Goal: Complete application form: Complete application form

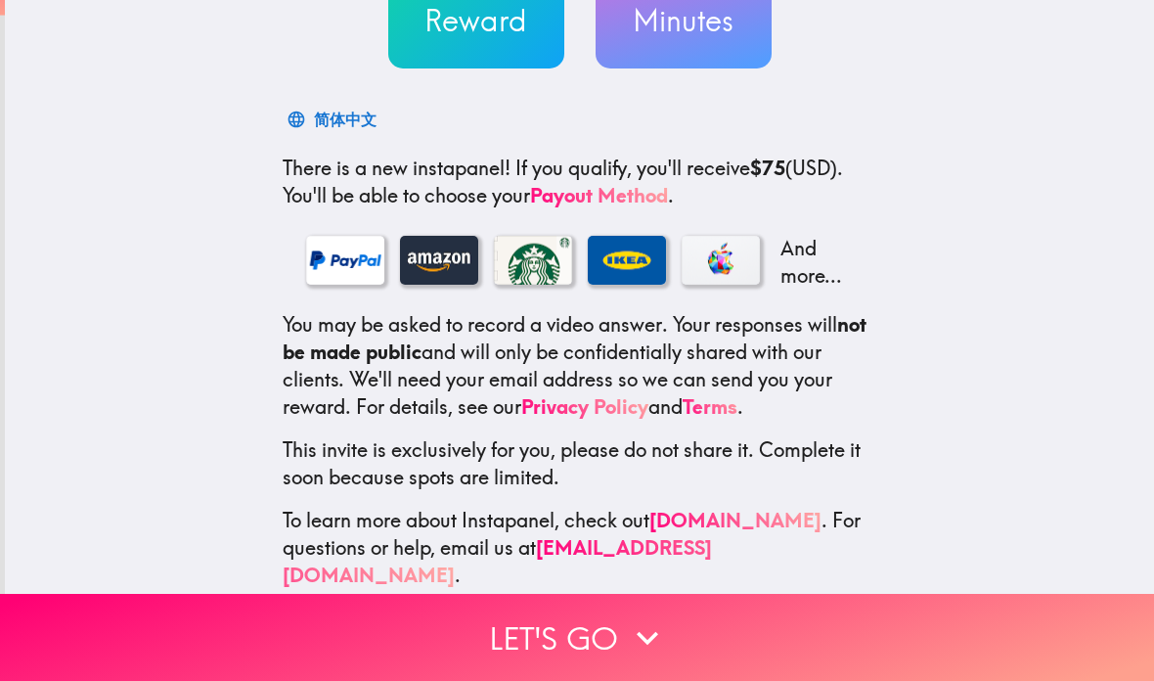
scroll to position [232, 0]
click at [636, 642] on icon "button" at bounding box center [647, 637] width 43 height 43
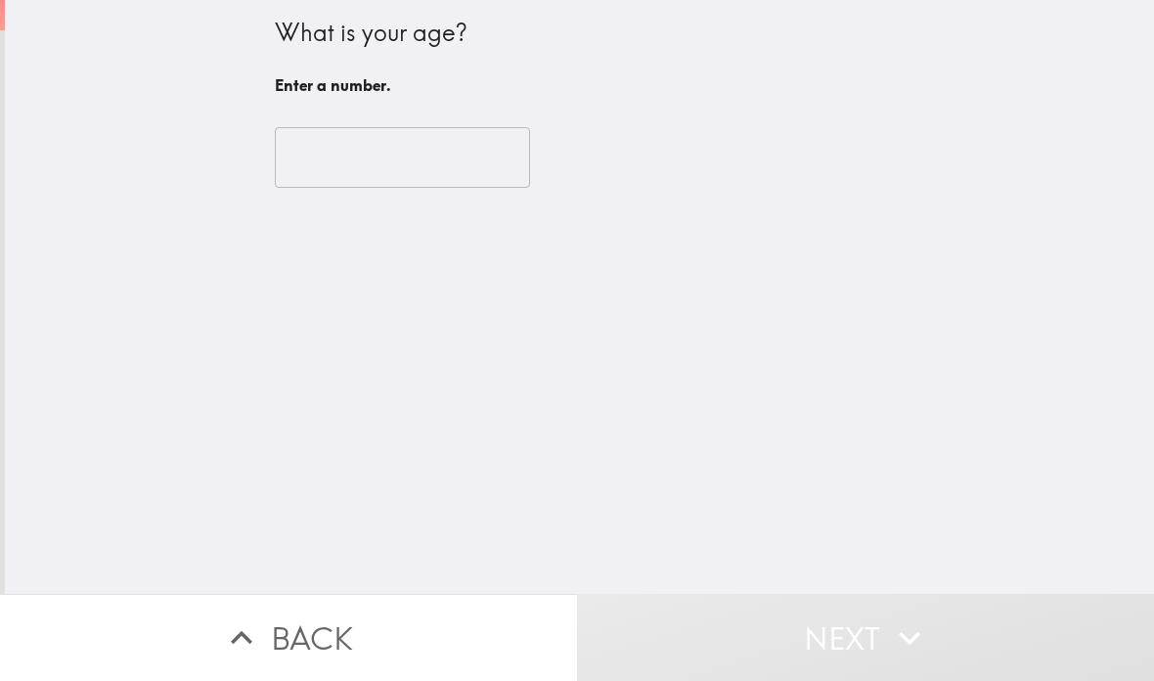
click at [339, 146] on input "number" at bounding box center [402, 157] width 255 height 61
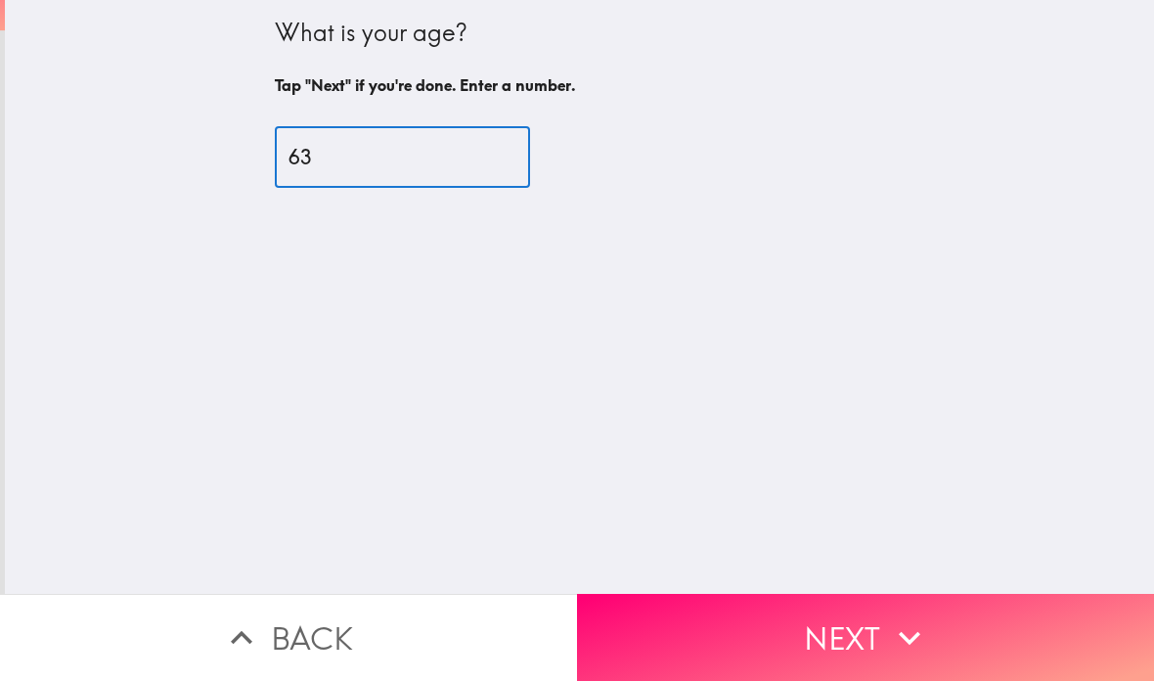
type input "63"
click at [965, 630] on button "Next" at bounding box center [865, 637] width 577 height 87
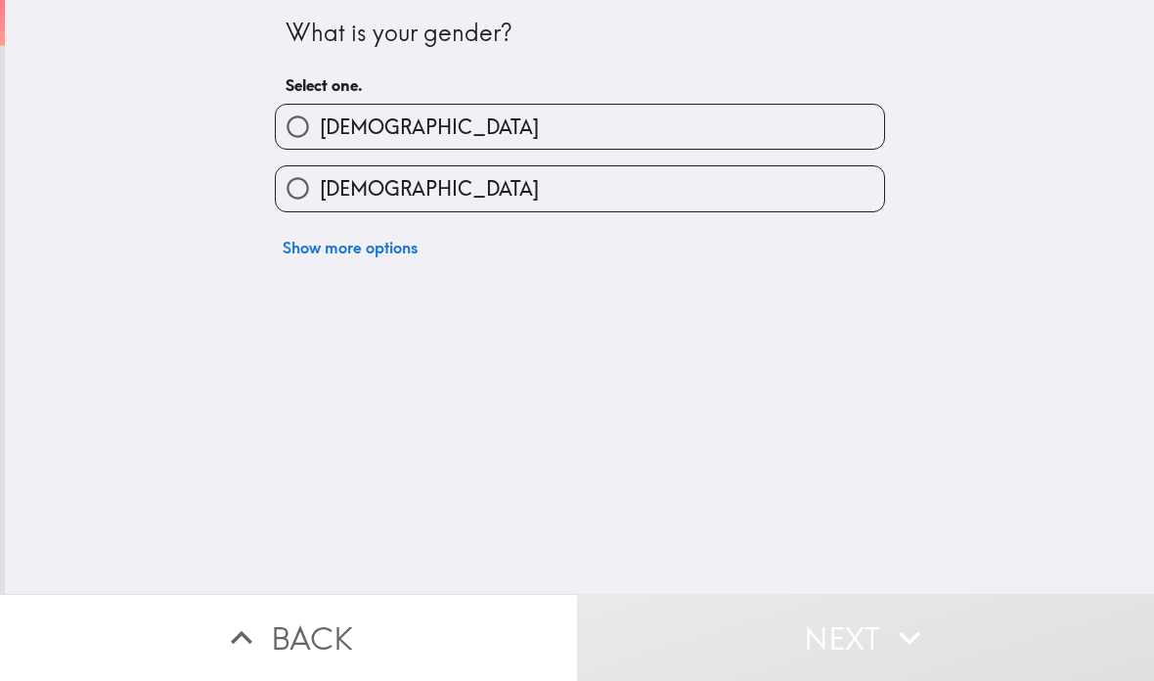
click at [649, 125] on label "[DEMOGRAPHIC_DATA]" at bounding box center [580, 127] width 608 height 44
click at [320, 125] on input "[DEMOGRAPHIC_DATA]" at bounding box center [298, 127] width 44 height 44
radio input "true"
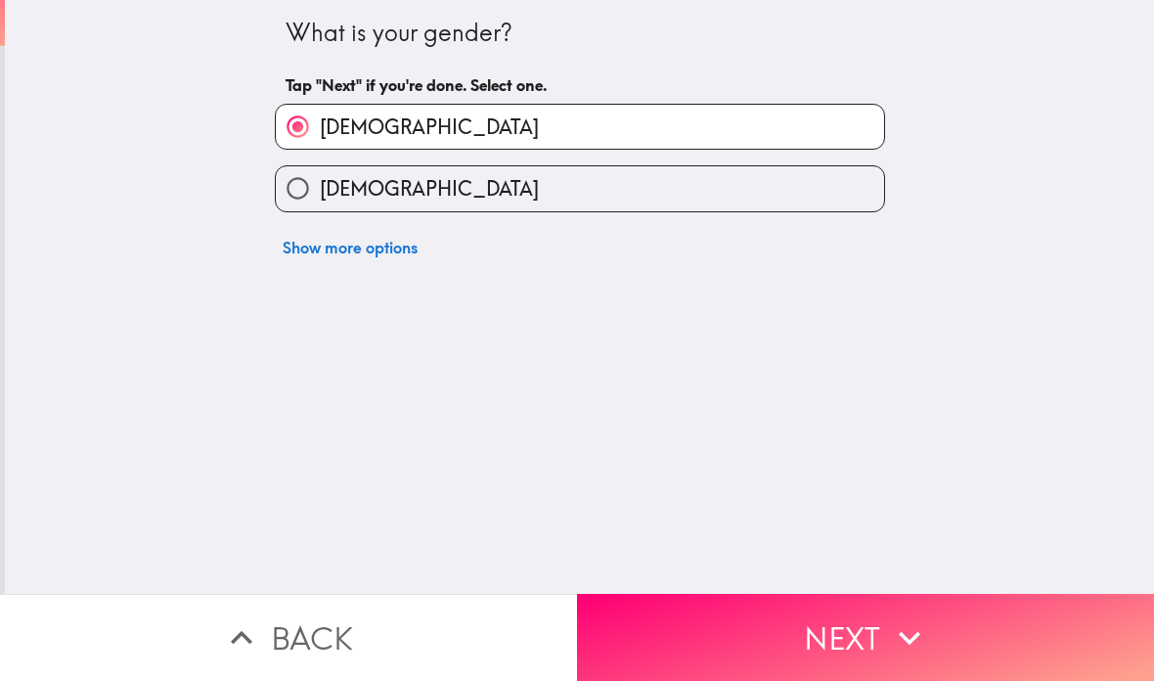
click at [959, 614] on button "Next" at bounding box center [865, 637] width 577 height 87
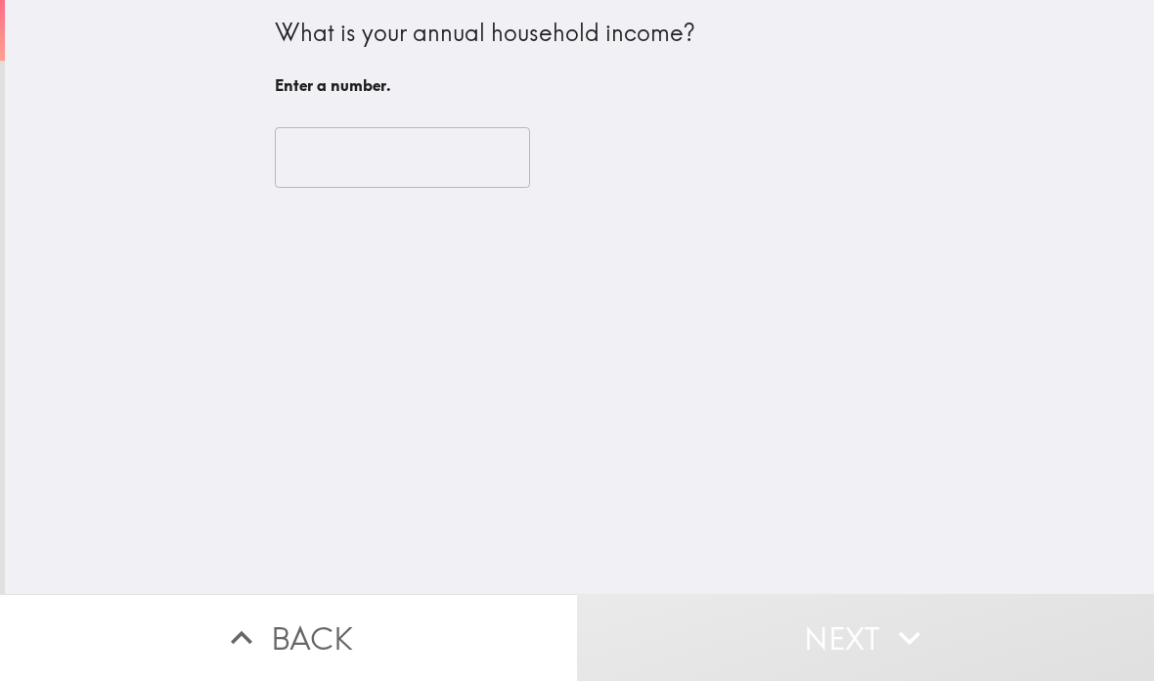
click at [347, 155] on input "number" at bounding box center [402, 157] width 255 height 61
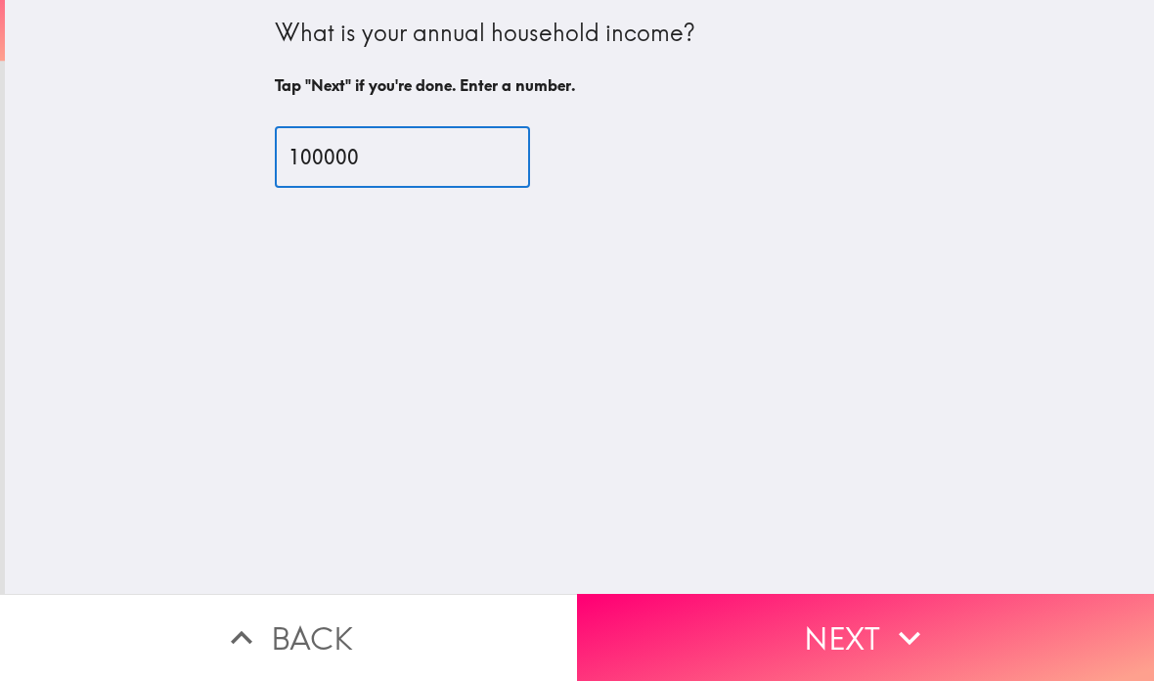
type input "100000"
click at [867, 631] on button "Next" at bounding box center [865, 637] width 577 height 87
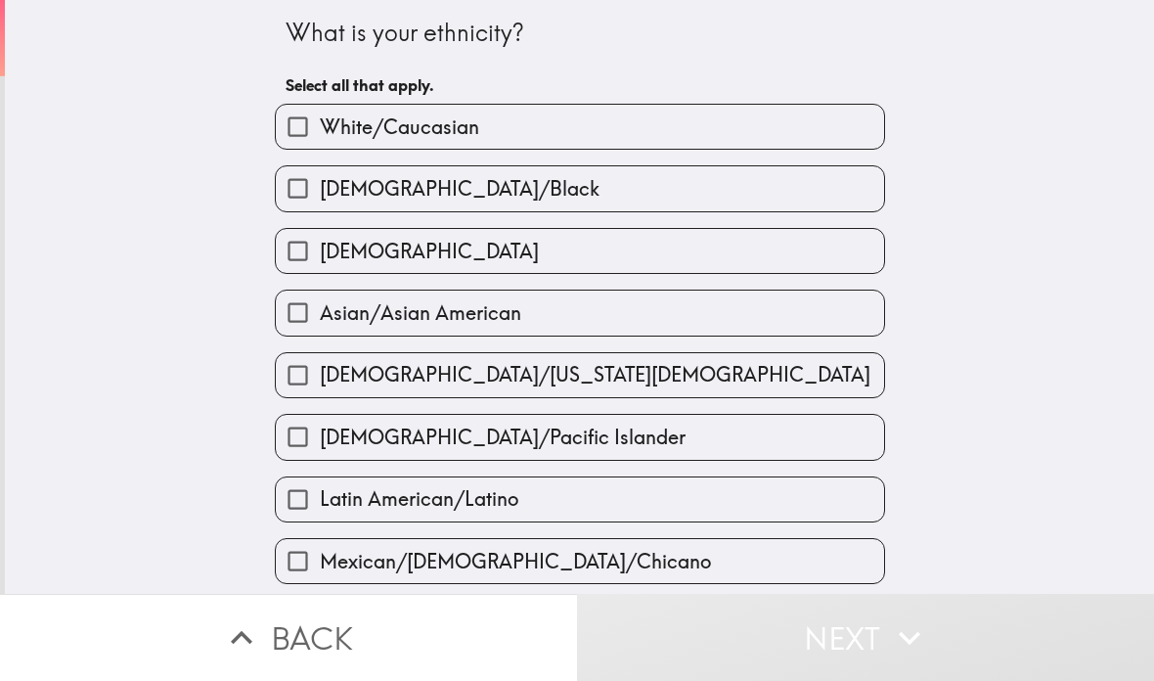
click at [797, 146] on label "White/Caucasian" at bounding box center [580, 127] width 608 height 44
click at [320, 146] on input "White/Caucasian" at bounding box center [298, 127] width 44 height 44
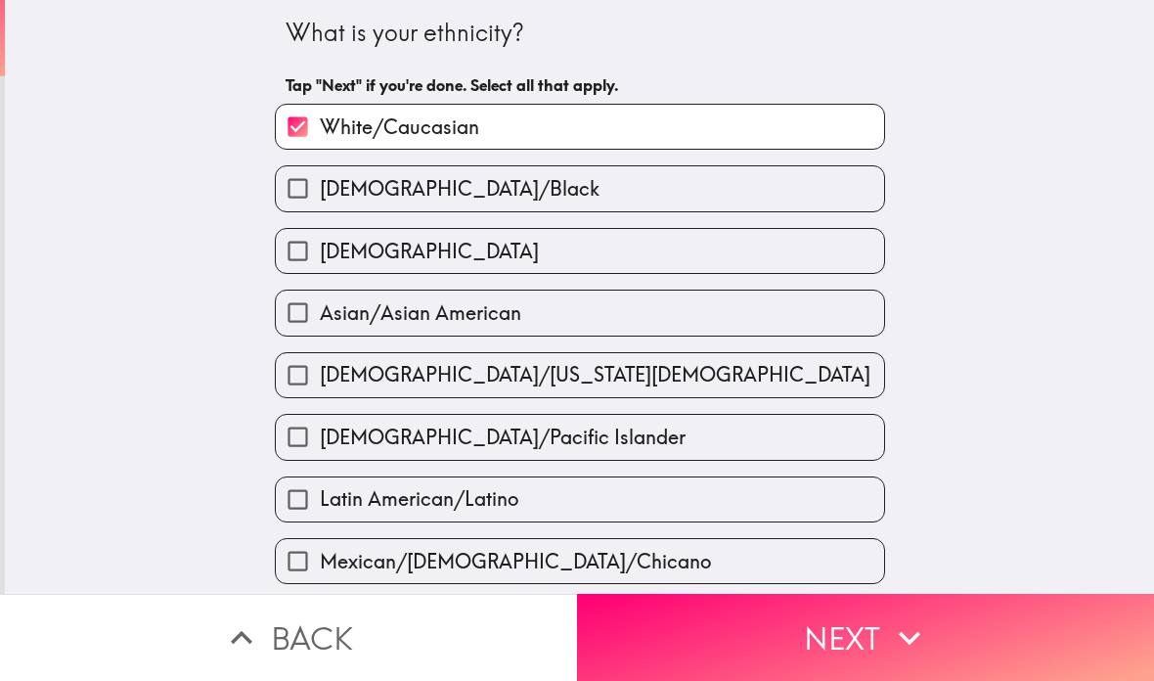
click at [829, 111] on label "White/Caucasian" at bounding box center [580, 127] width 608 height 44
click at [320, 111] on input "White/Caucasian" at bounding box center [298, 127] width 44 height 44
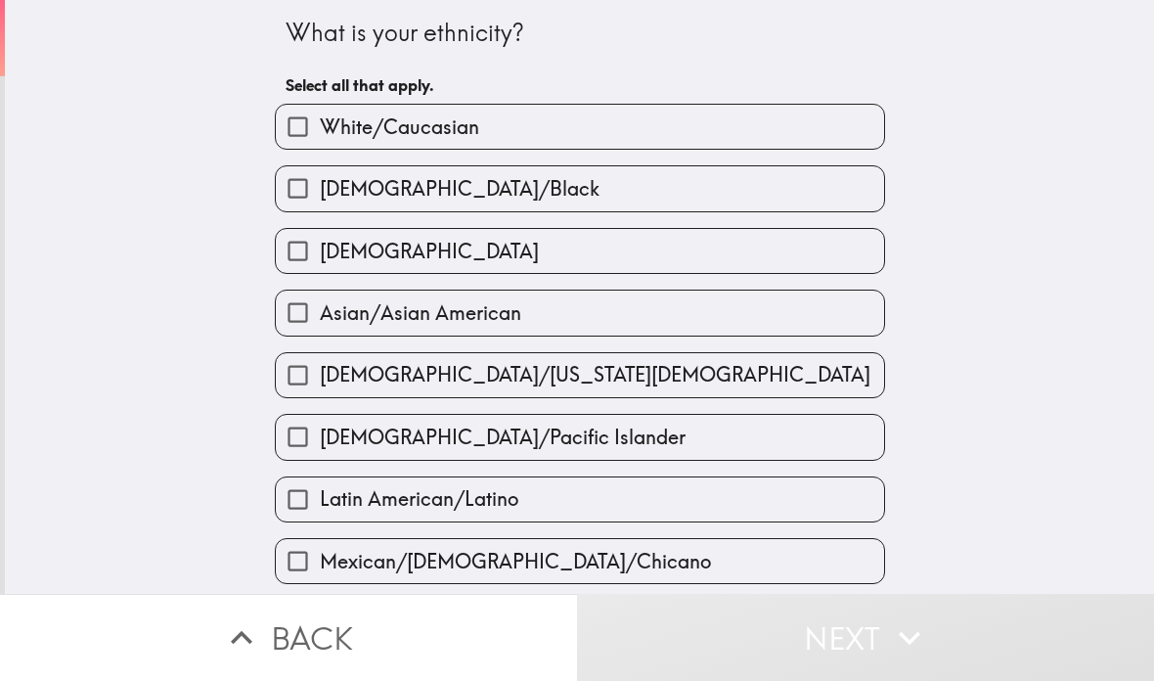
click at [841, 129] on label "White/Caucasian" at bounding box center [580, 127] width 608 height 44
click at [320, 129] on input "White/Caucasian" at bounding box center [298, 127] width 44 height 44
checkbox input "true"
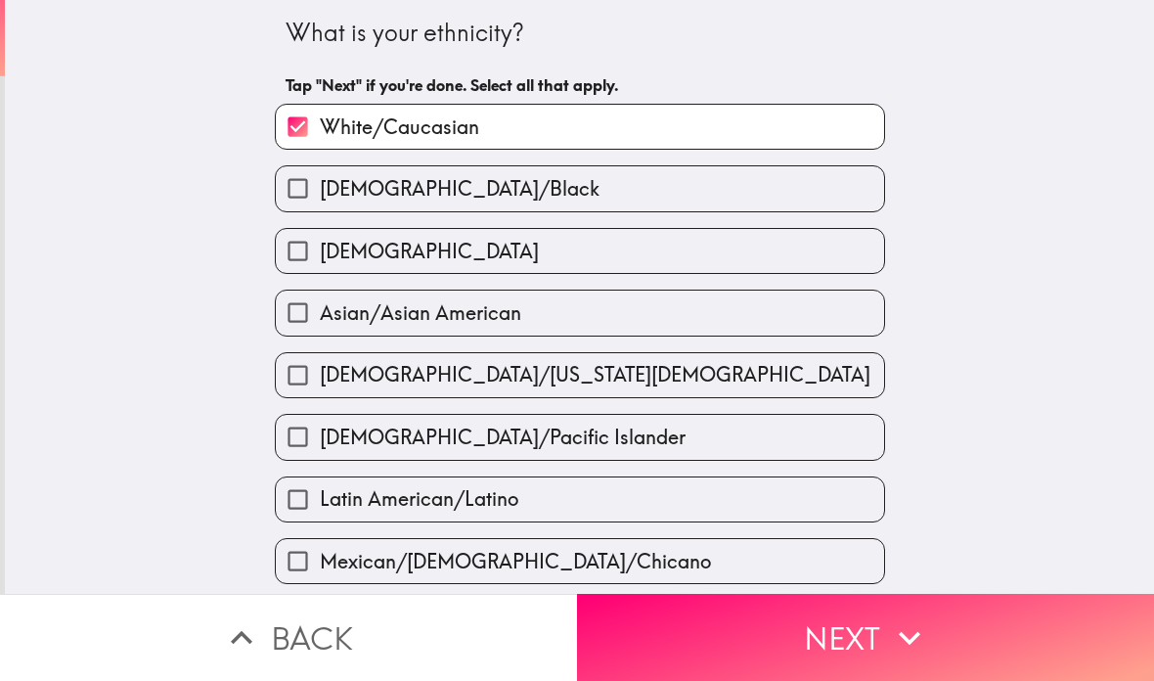
click at [986, 598] on button "Next" at bounding box center [865, 637] width 577 height 87
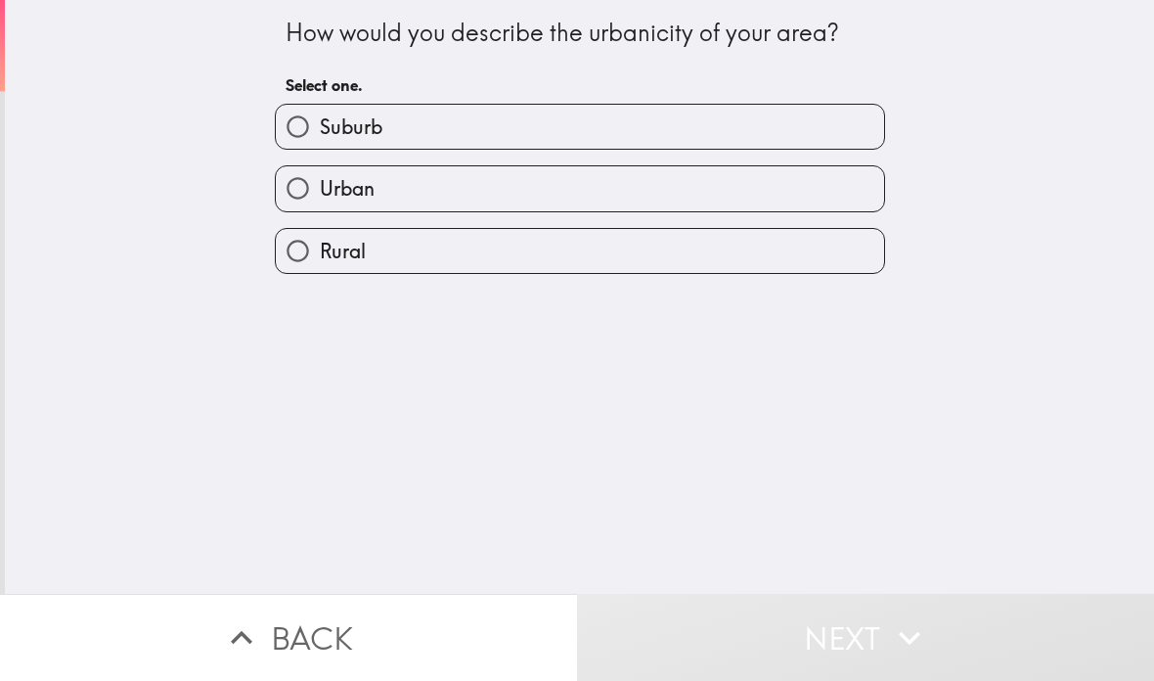
click at [825, 136] on label "Suburb" at bounding box center [580, 127] width 608 height 44
click at [320, 136] on input "Suburb" at bounding box center [298, 127] width 44 height 44
radio input "true"
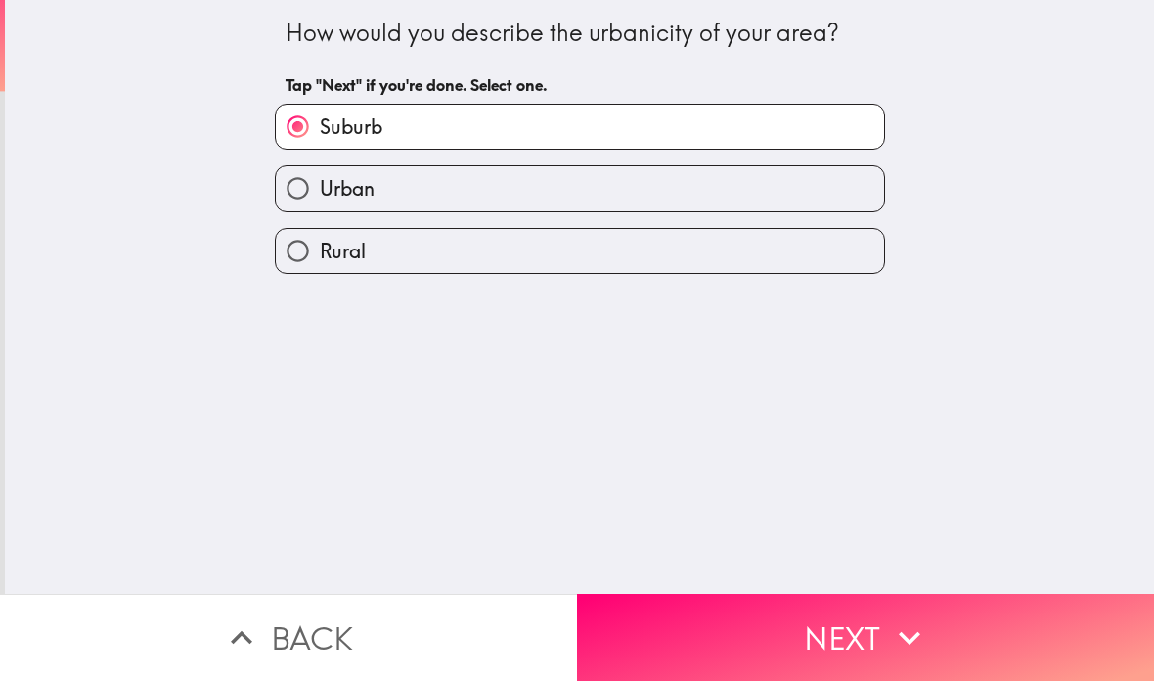
click at [927, 617] on icon "button" at bounding box center [909, 637] width 43 height 43
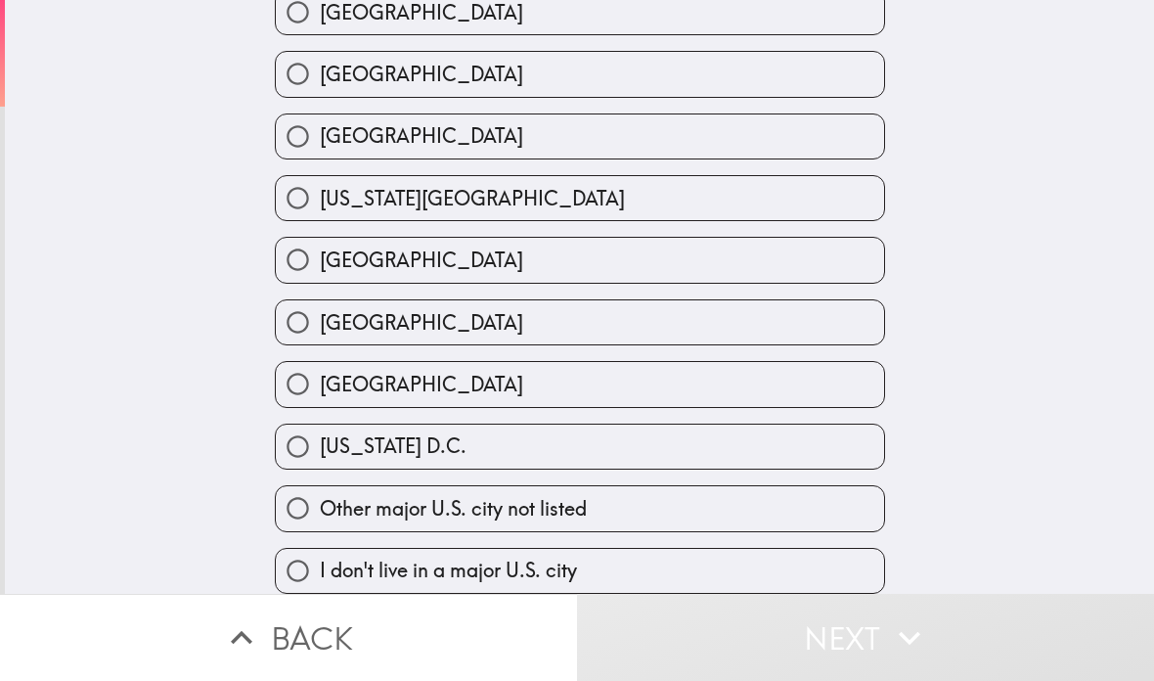
scroll to position [786, 0]
click at [716, 453] on label "[US_STATE] D.C." at bounding box center [580, 447] width 608 height 44
click at [320, 453] on input "[US_STATE] D.C." at bounding box center [298, 447] width 44 height 44
radio input "true"
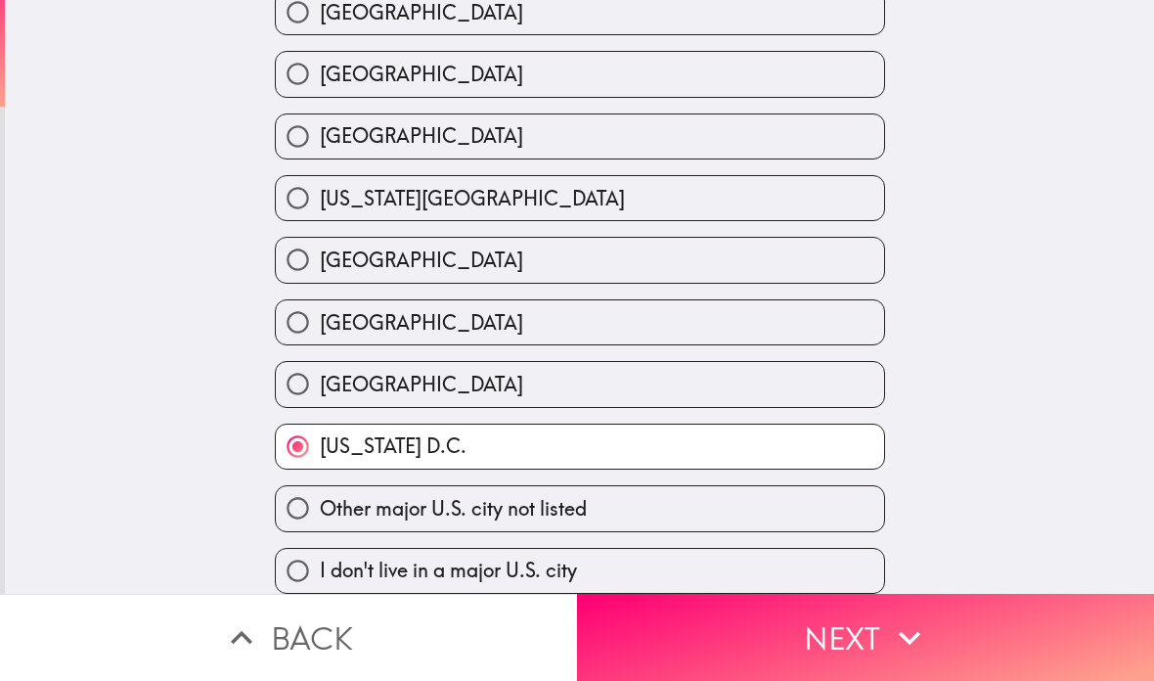
click at [809, 627] on button "Next" at bounding box center [865, 637] width 577 height 87
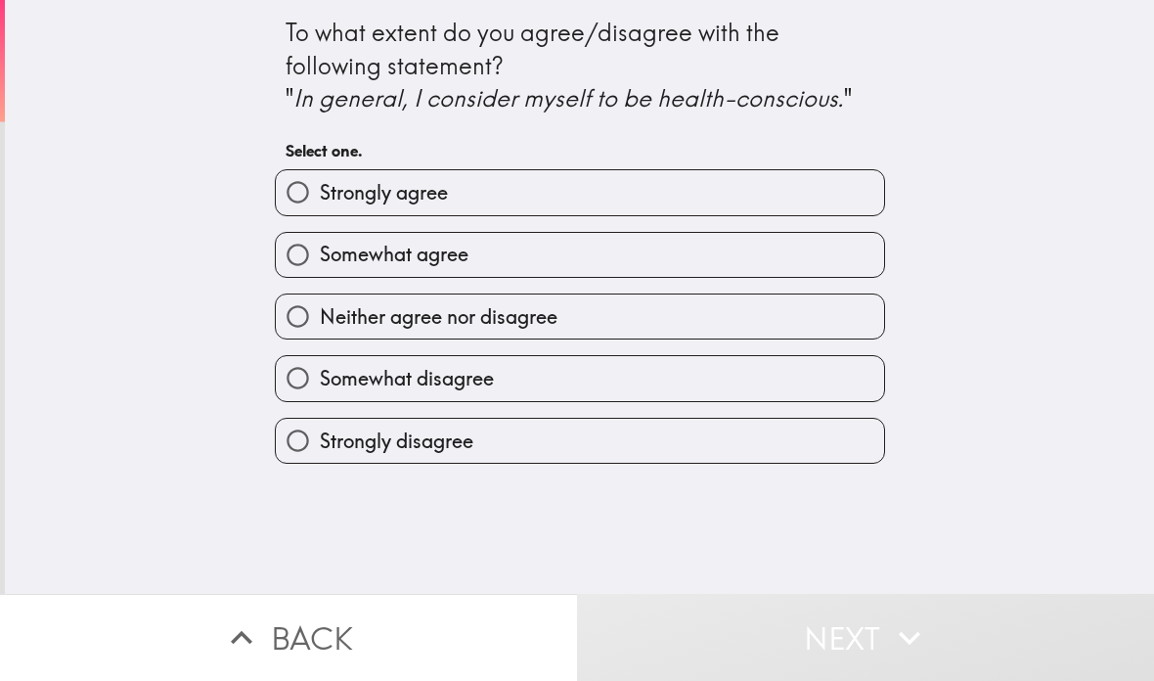
click at [748, 188] on label "Strongly agree" at bounding box center [580, 192] width 608 height 44
click at [320, 188] on input "Strongly agree" at bounding box center [298, 192] width 44 height 44
radio input "true"
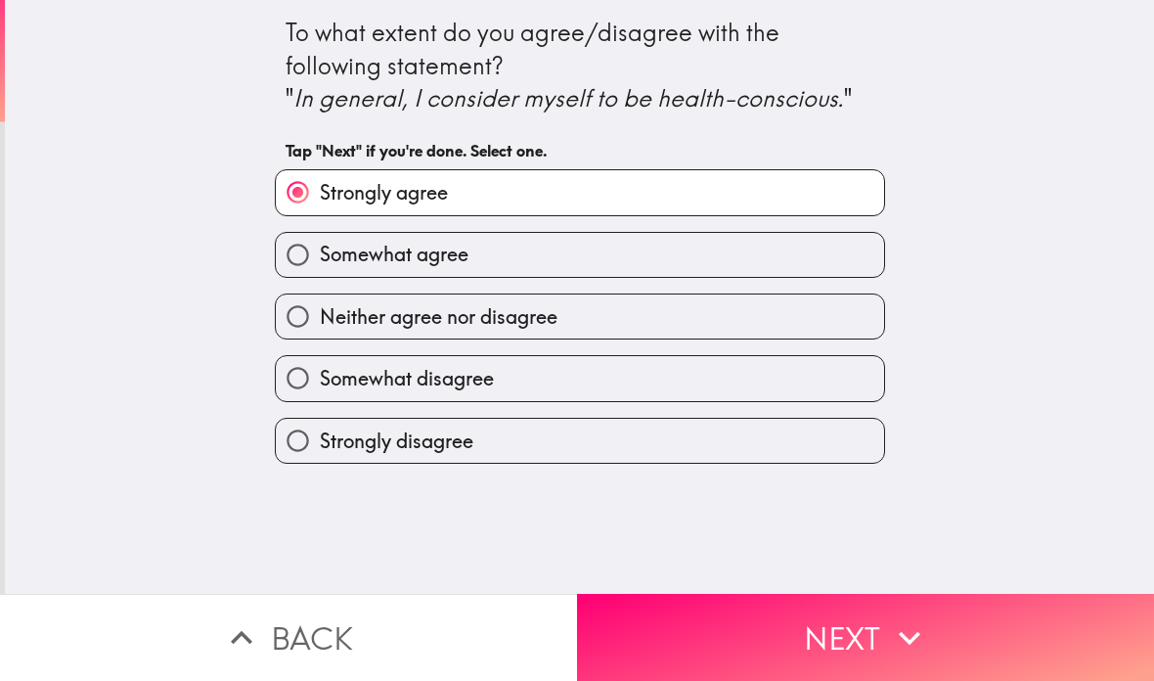
click at [896, 622] on icon "button" at bounding box center [909, 637] width 43 height 43
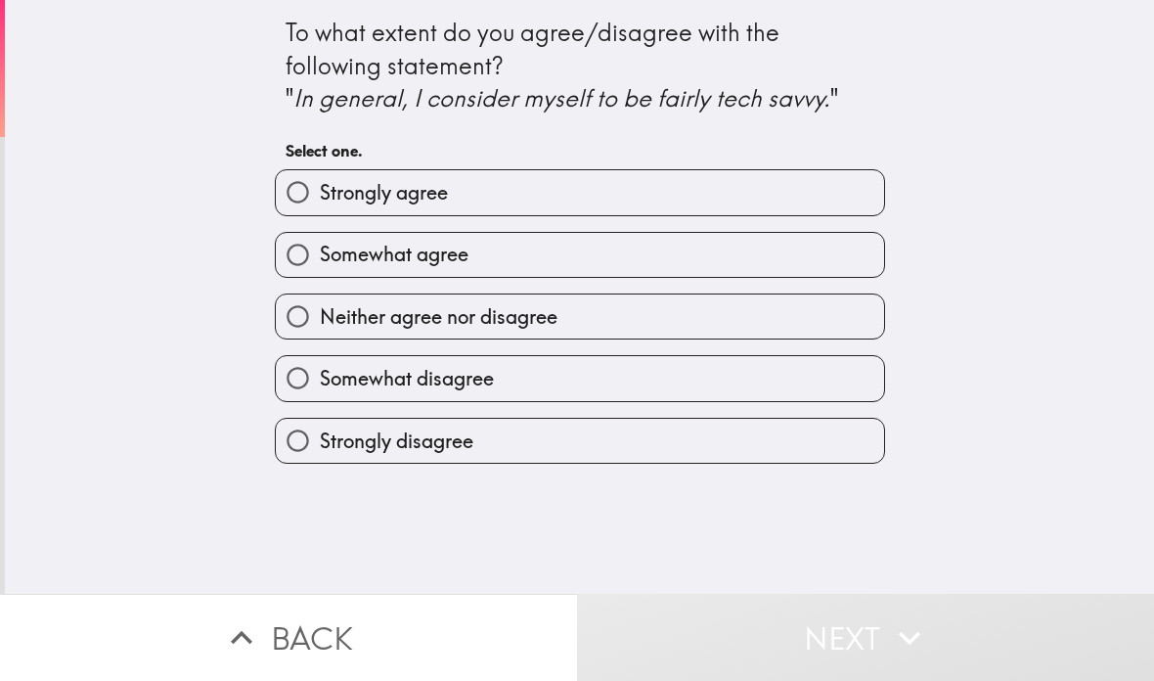
click at [767, 202] on label "Strongly agree" at bounding box center [580, 192] width 608 height 44
click at [320, 202] on input "Strongly agree" at bounding box center [298, 192] width 44 height 44
radio input "true"
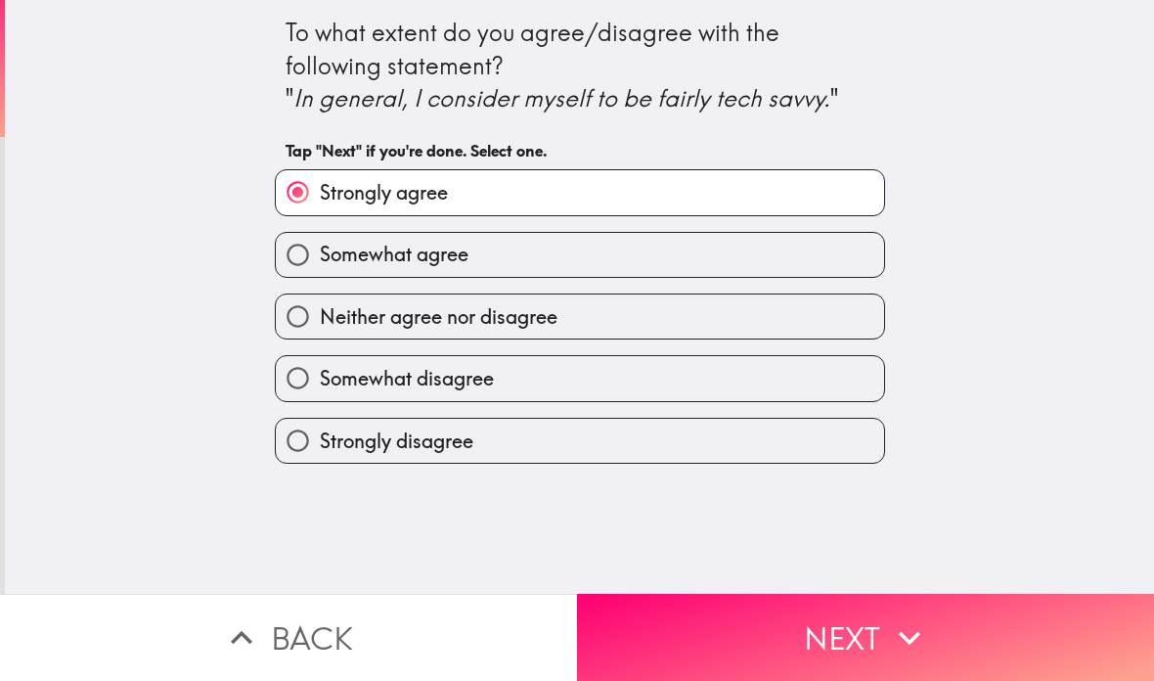
click at [882, 638] on button "Next" at bounding box center [865, 637] width 577 height 87
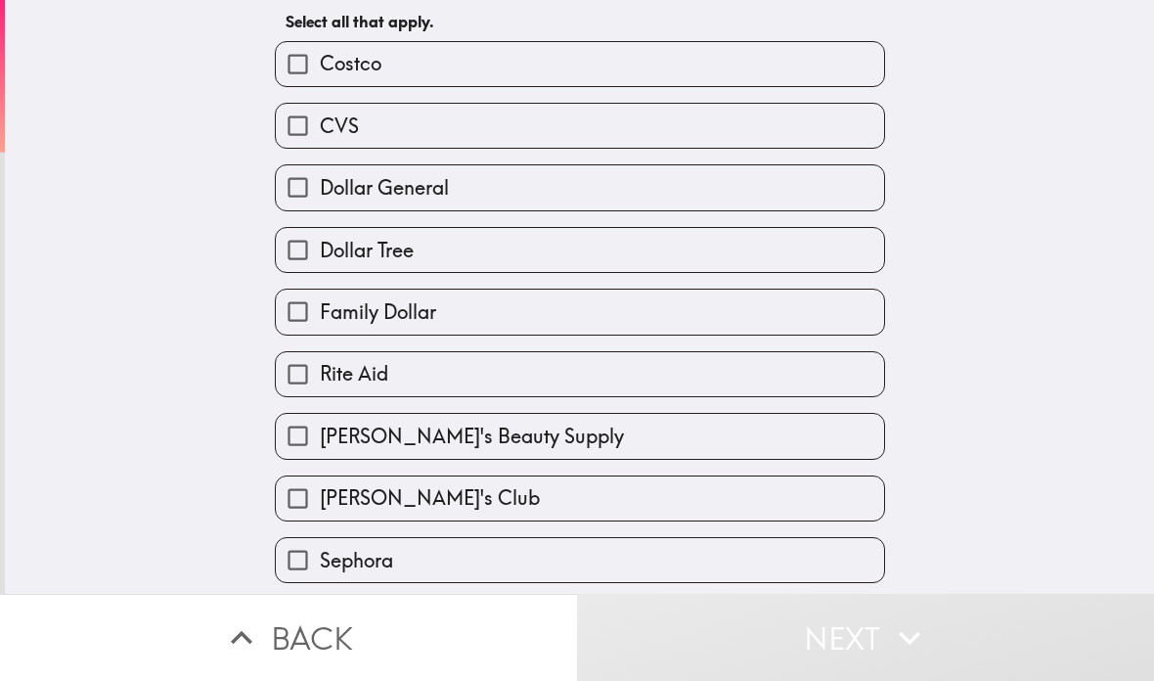
scroll to position [100, 0]
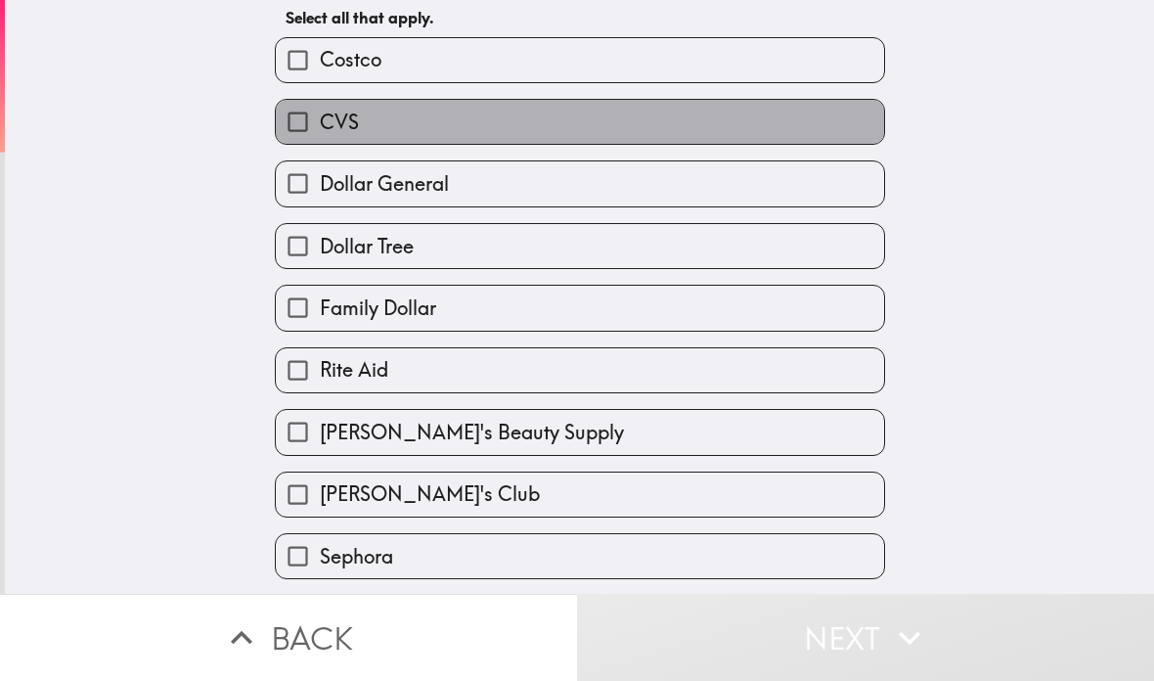
click at [840, 137] on label "CVS" at bounding box center [580, 122] width 608 height 44
click at [320, 137] on input "CVS" at bounding box center [298, 122] width 44 height 44
checkbox input "true"
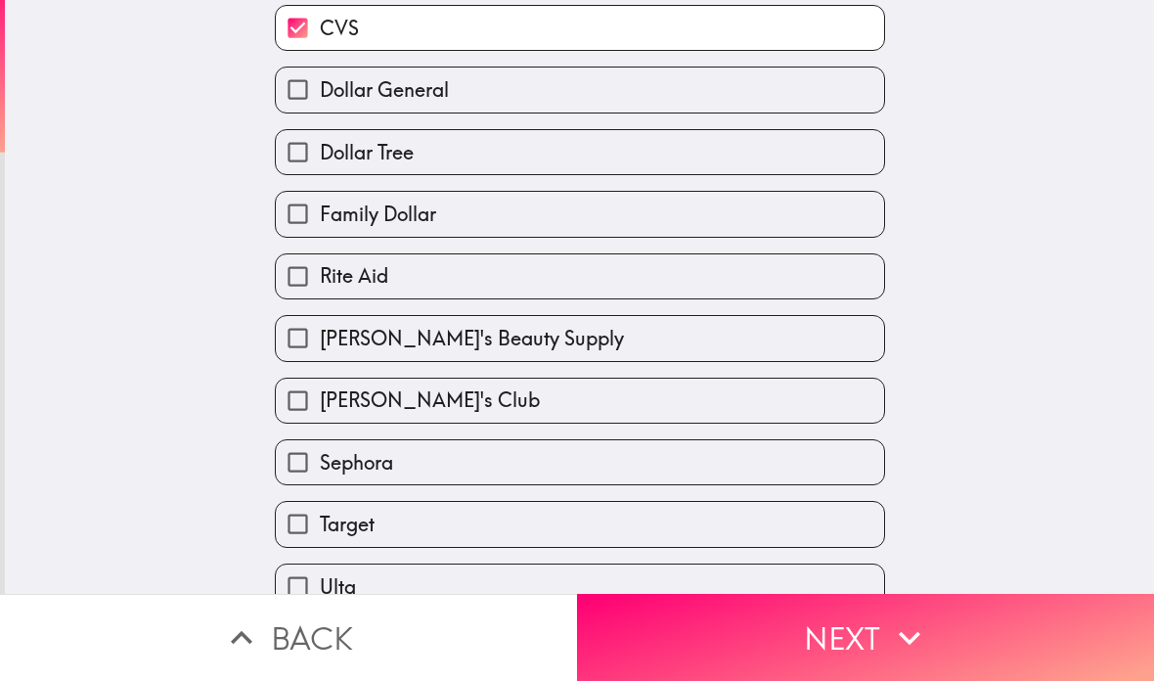
scroll to position [191, 0]
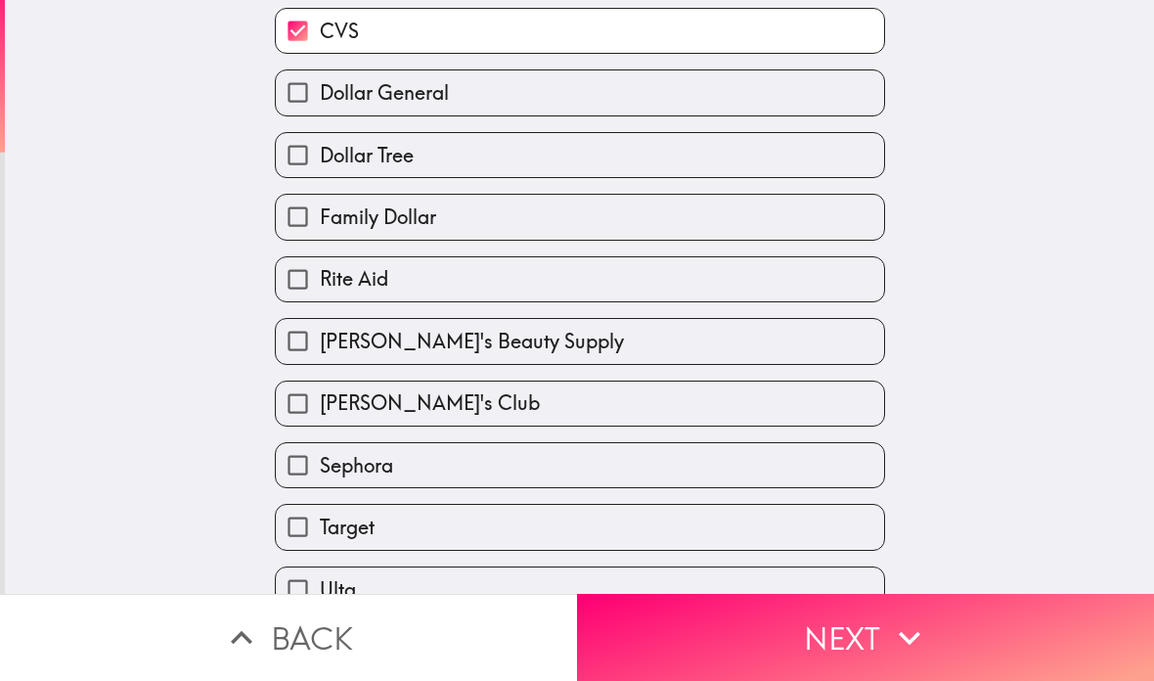
click at [832, 129] on div "Dollar Tree" at bounding box center [572, 147] width 626 height 62
click at [805, 177] on label "Dollar Tree" at bounding box center [580, 155] width 608 height 44
click at [320, 177] on input "Dollar Tree" at bounding box center [298, 155] width 44 height 44
checkbox input "true"
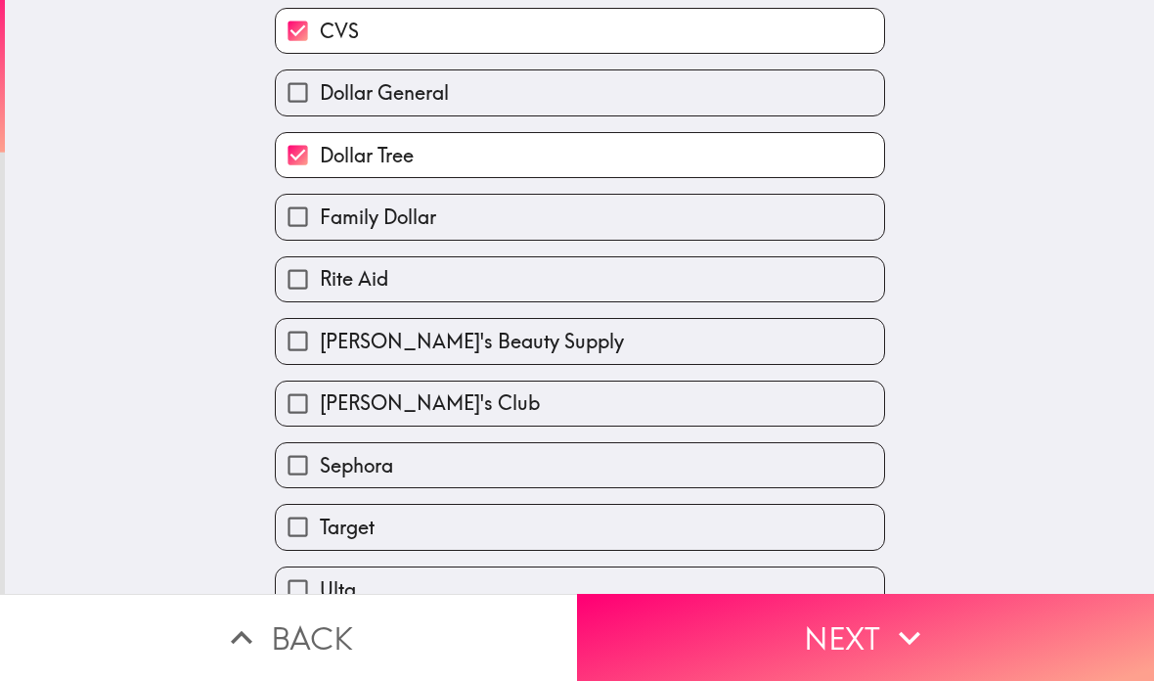
click at [824, 109] on label "Dollar General" at bounding box center [580, 92] width 608 height 44
click at [320, 109] on input "Dollar General" at bounding box center [298, 92] width 44 height 44
checkbox input "true"
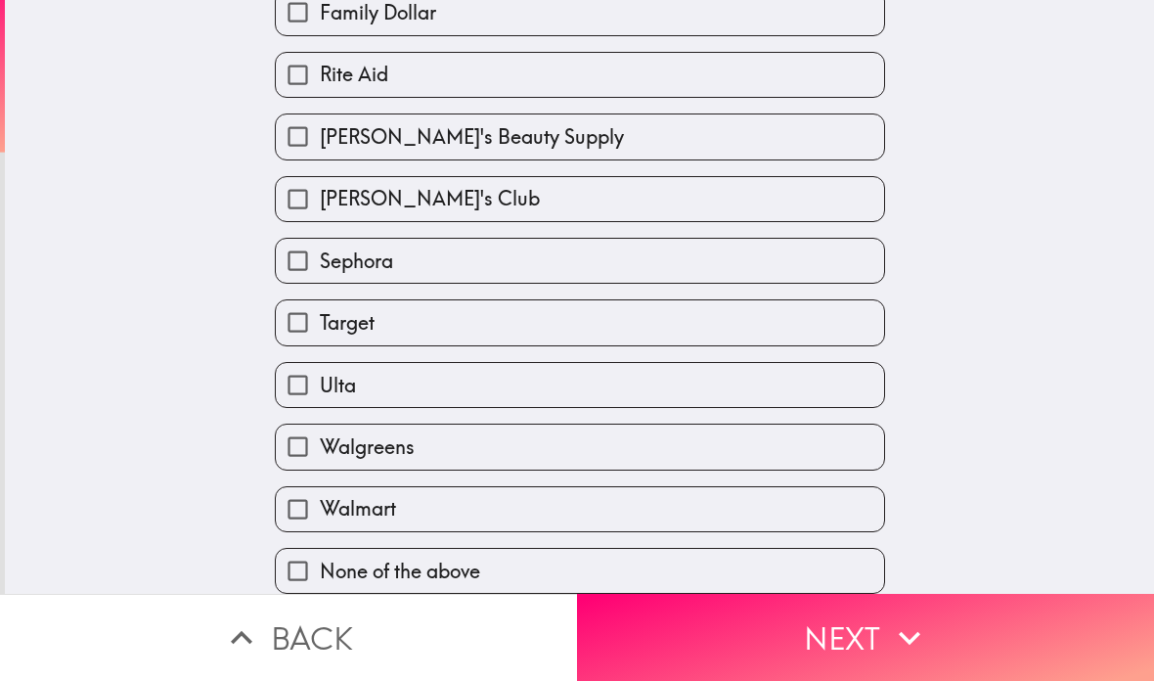
scroll to position [408, 0]
click at [708, 518] on label "Walmart" at bounding box center [580, 509] width 608 height 44
click at [320, 518] on input "Walmart" at bounding box center [298, 509] width 44 height 44
checkbox input "true"
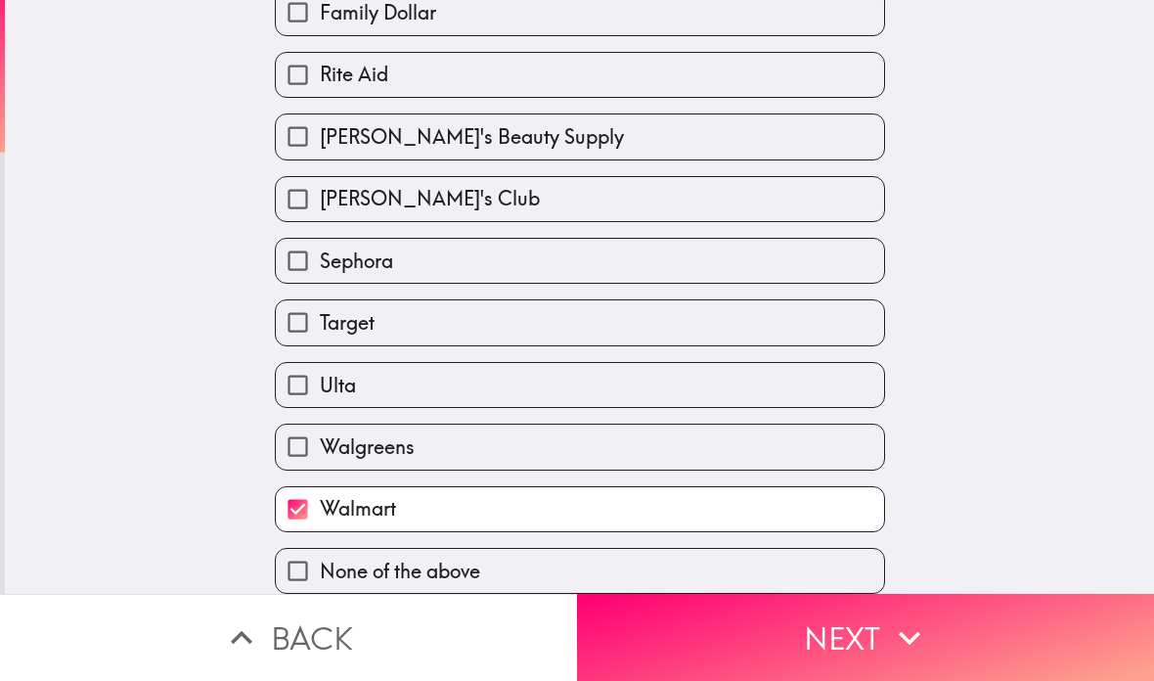
click at [719, 438] on label "Walgreens" at bounding box center [580, 447] width 608 height 44
click at [320, 438] on input "Walgreens" at bounding box center [298, 447] width 44 height 44
checkbox input "true"
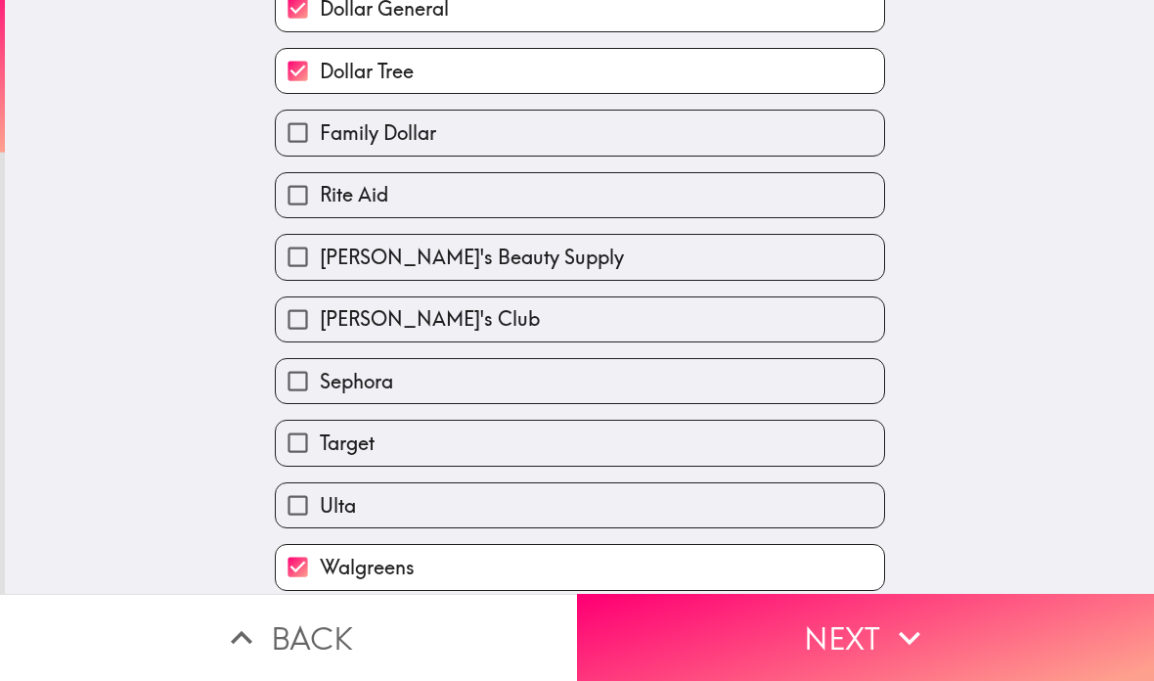
click at [982, 627] on button "Next" at bounding box center [865, 637] width 577 height 87
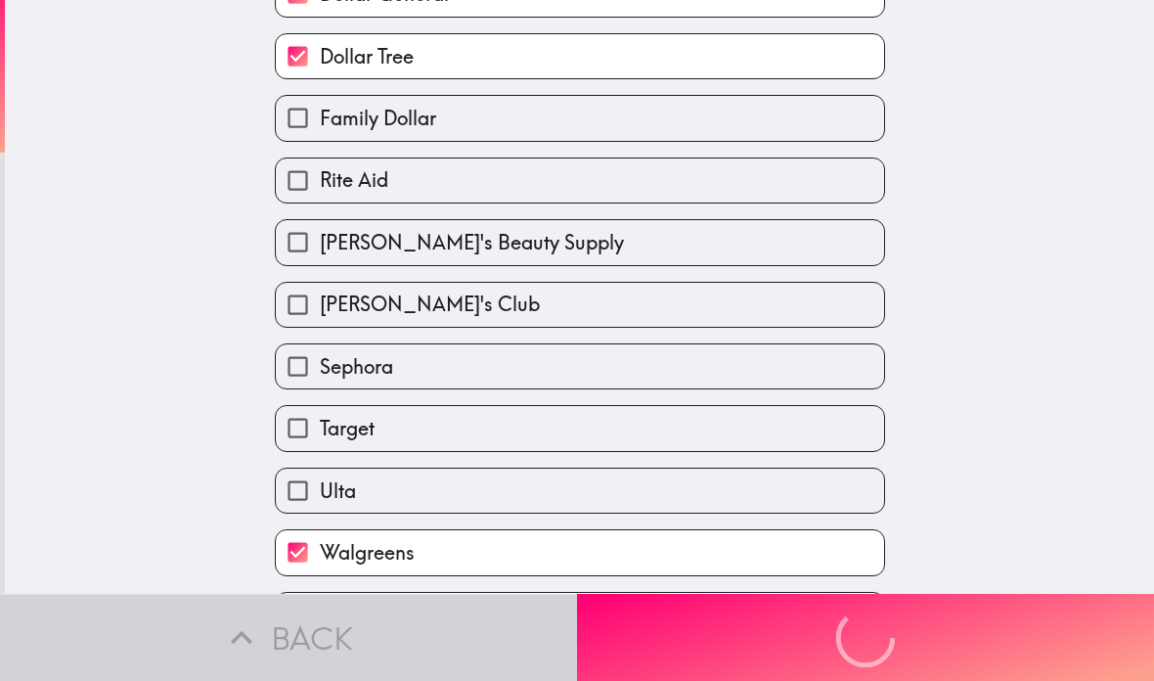
scroll to position [309, 0]
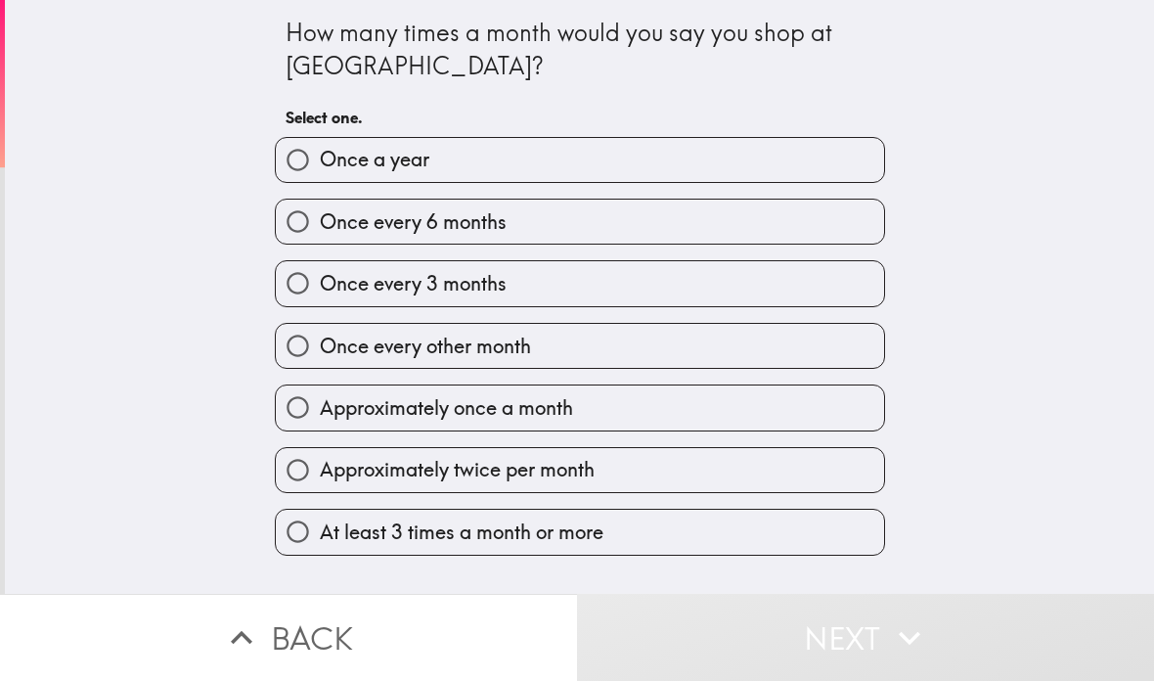
click at [768, 406] on label "Approximately once a month" at bounding box center [580, 407] width 608 height 44
click at [320, 406] on input "Approximately once a month" at bounding box center [298, 407] width 44 height 44
radio input "true"
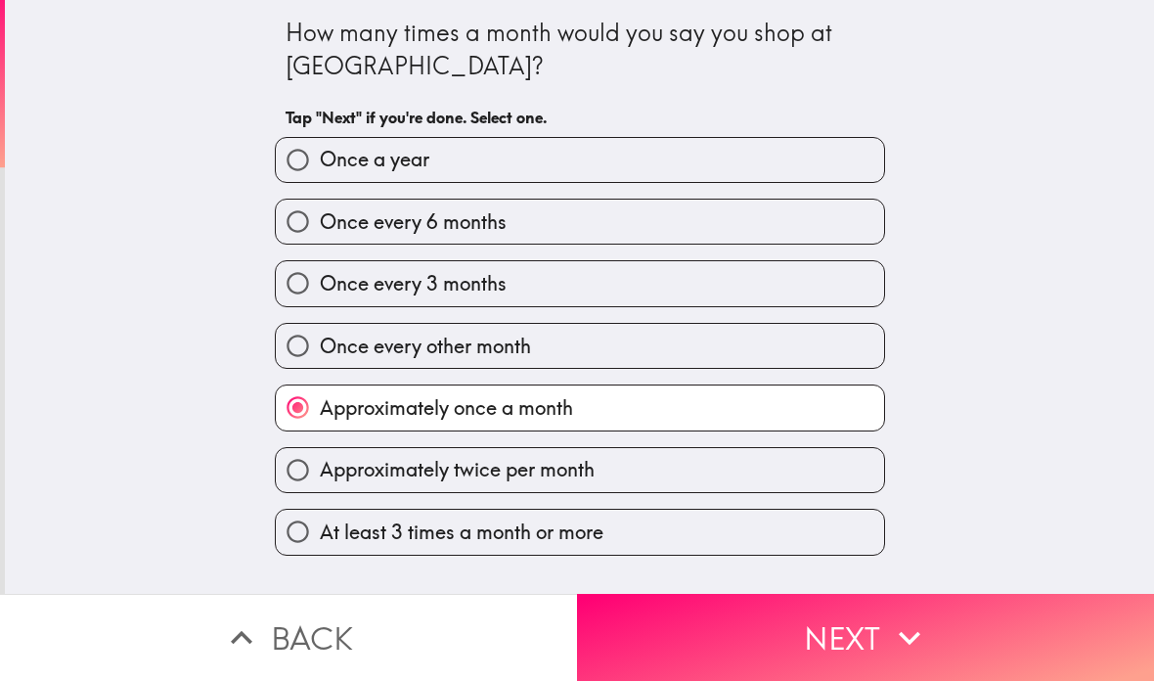
click at [976, 624] on button "Next" at bounding box center [865, 637] width 577 height 87
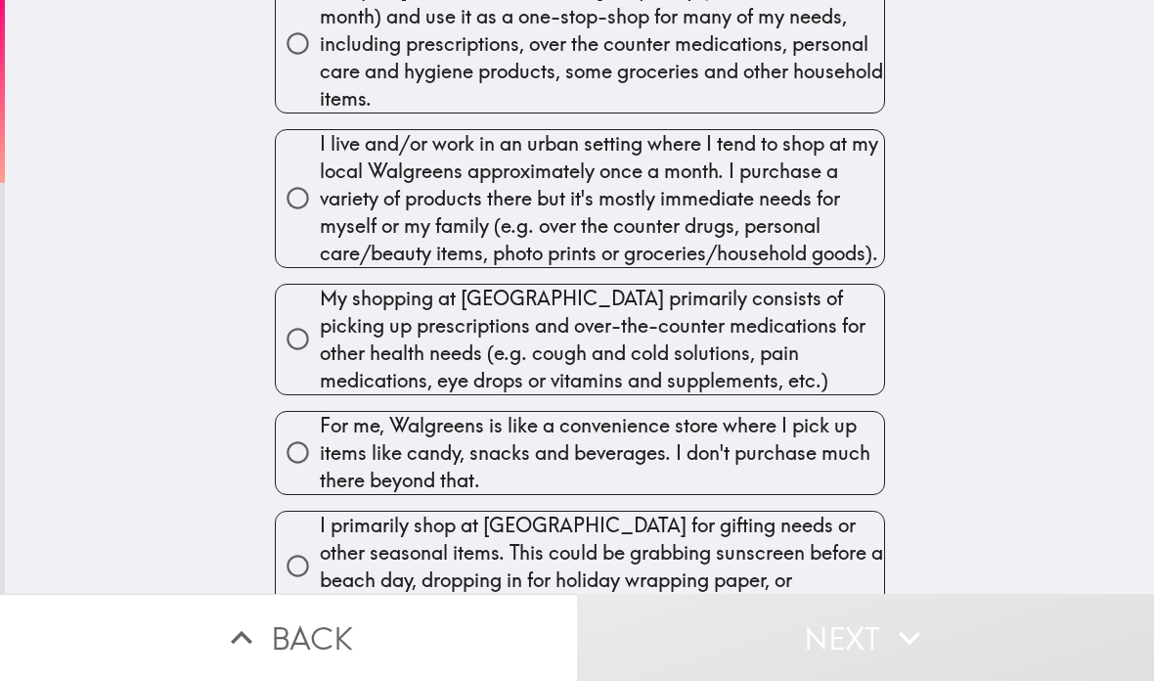
scroll to position [194, 0]
click at [831, 317] on span "My shopping at [GEOGRAPHIC_DATA] primarily consists of picking up prescriptions…" at bounding box center [602, 341] width 564 height 110
click at [320, 318] on input "My shopping at [GEOGRAPHIC_DATA] primarily consists of picking up prescriptions…" at bounding box center [298, 340] width 44 height 44
radio input "true"
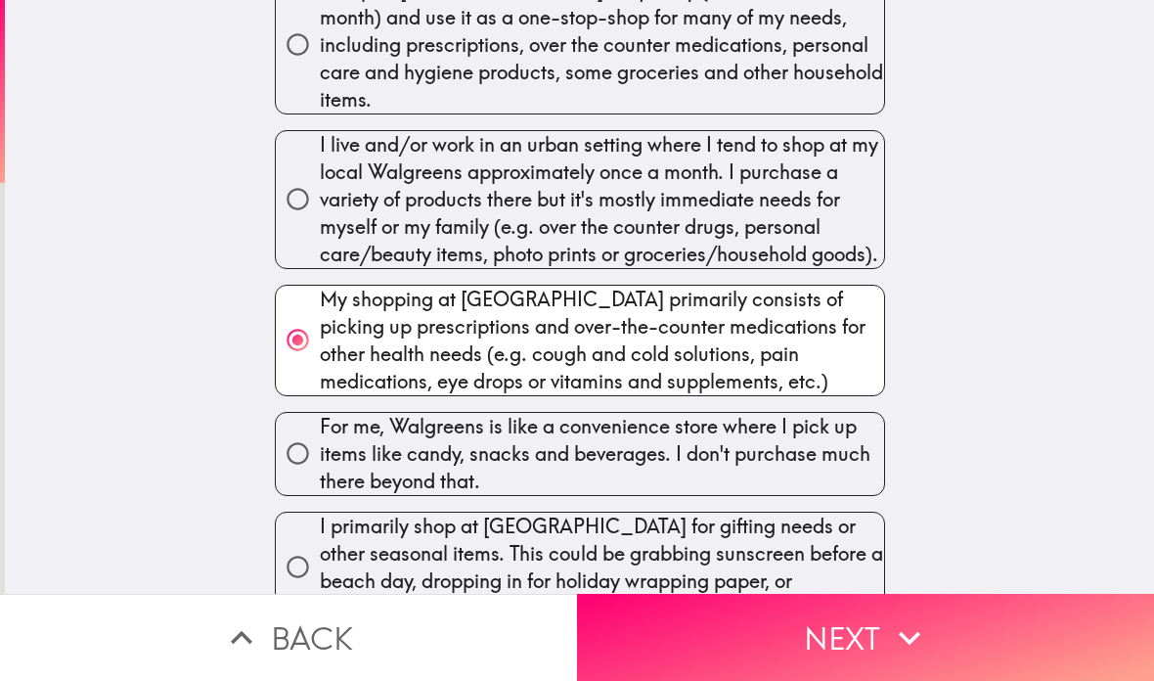
click at [989, 626] on button "Next" at bounding box center [865, 637] width 577 height 87
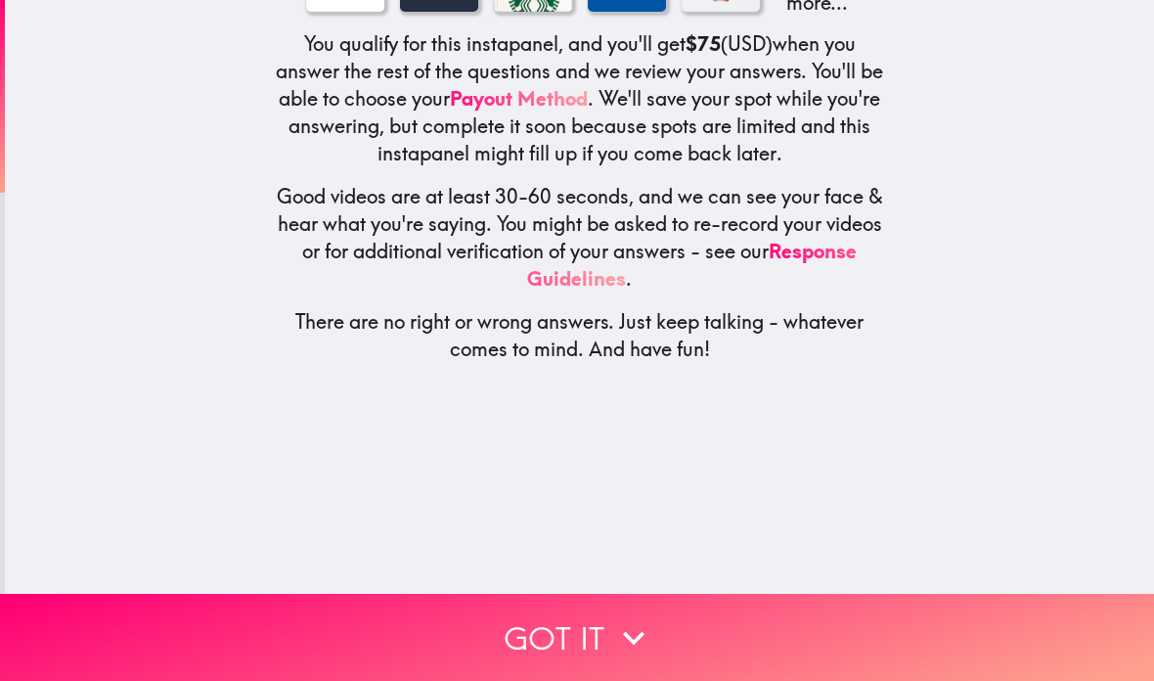
scroll to position [172, 0]
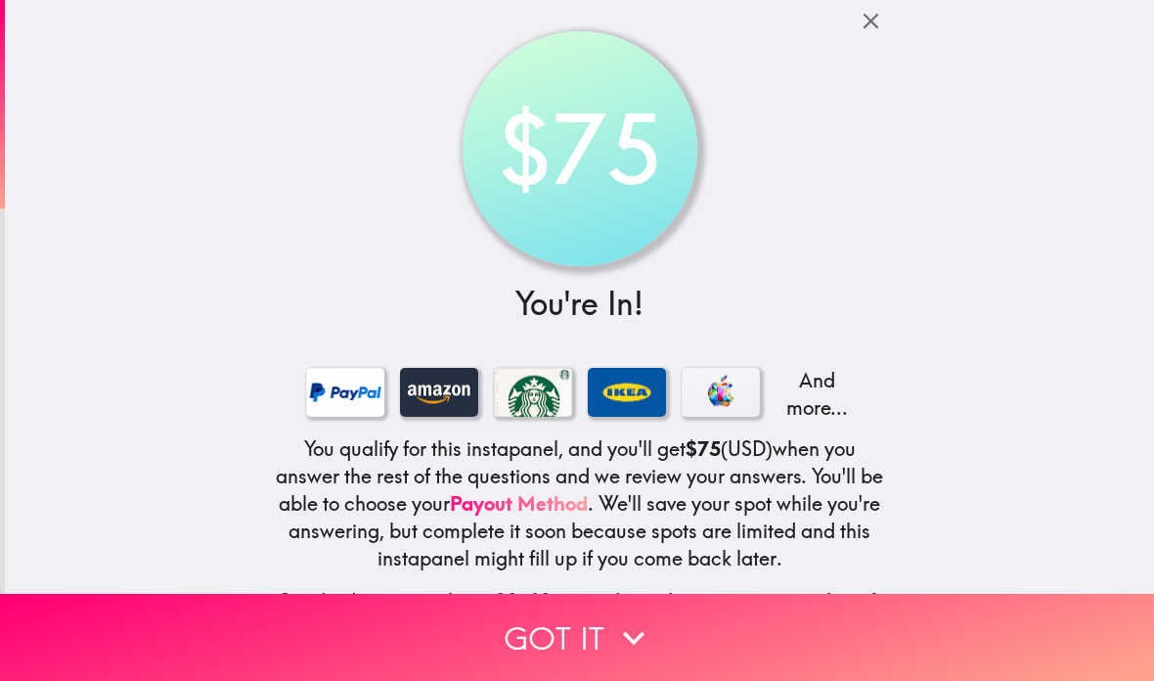
click at [644, 636] on icon "button" at bounding box center [633, 637] width 43 height 43
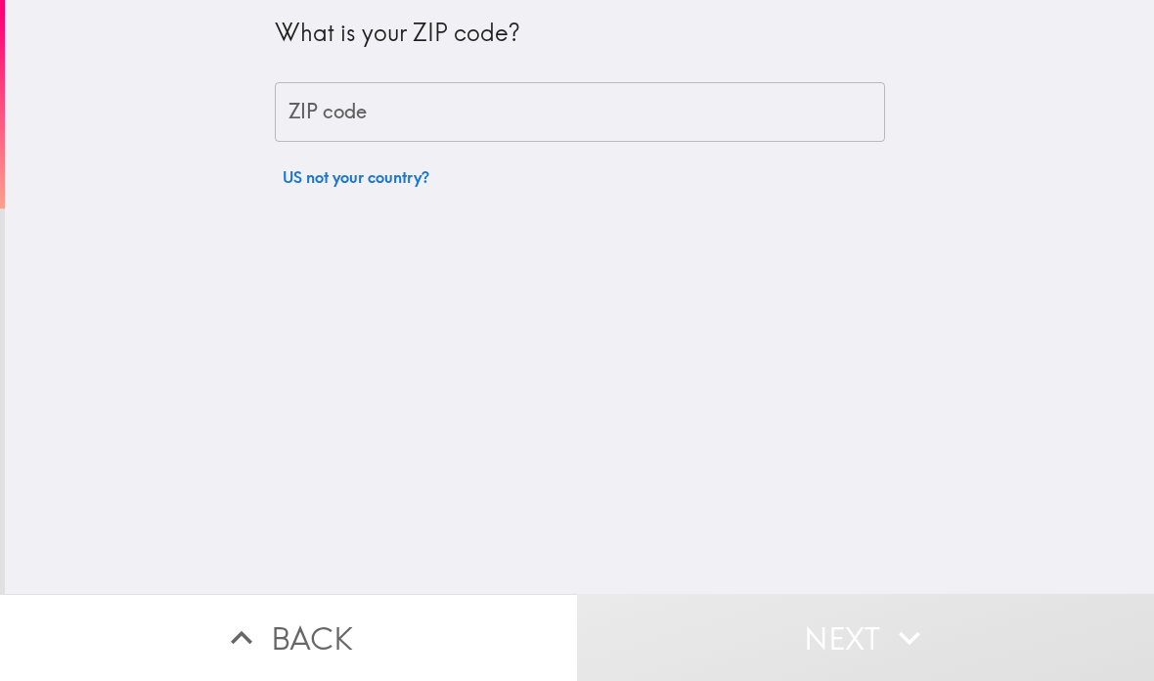
click at [366, 113] on div "ZIP code ZIP code" at bounding box center [580, 112] width 610 height 61
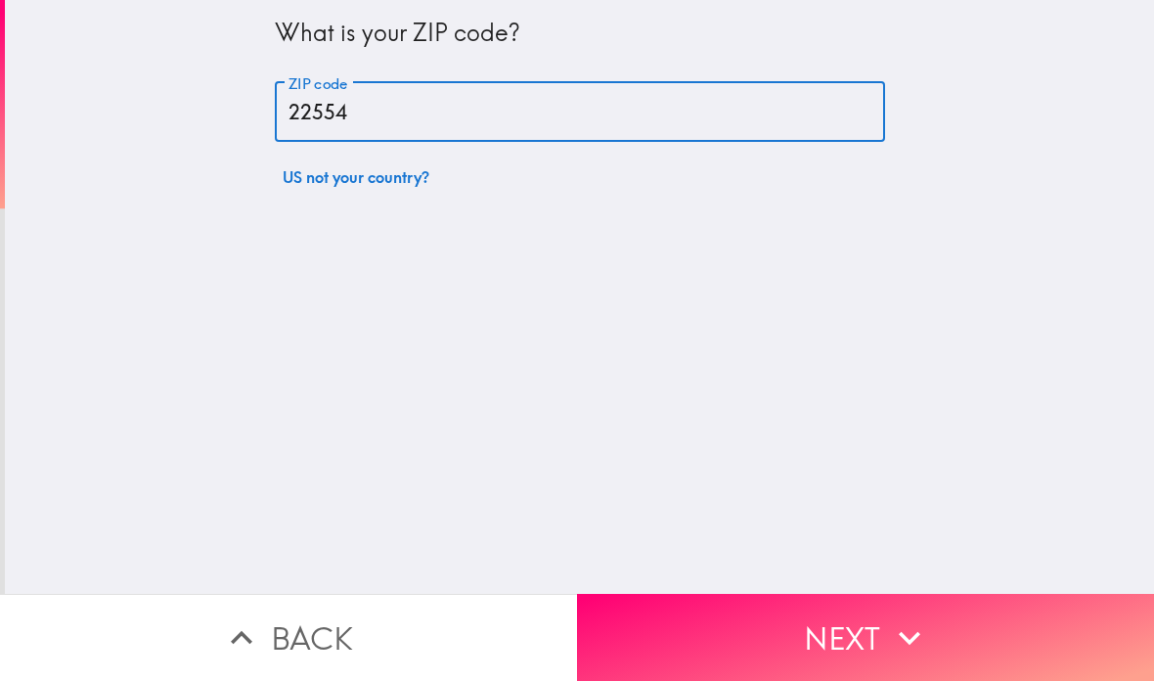
type input "22554"
click at [978, 609] on button "Next" at bounding box center [865, 637] width 577 height 87
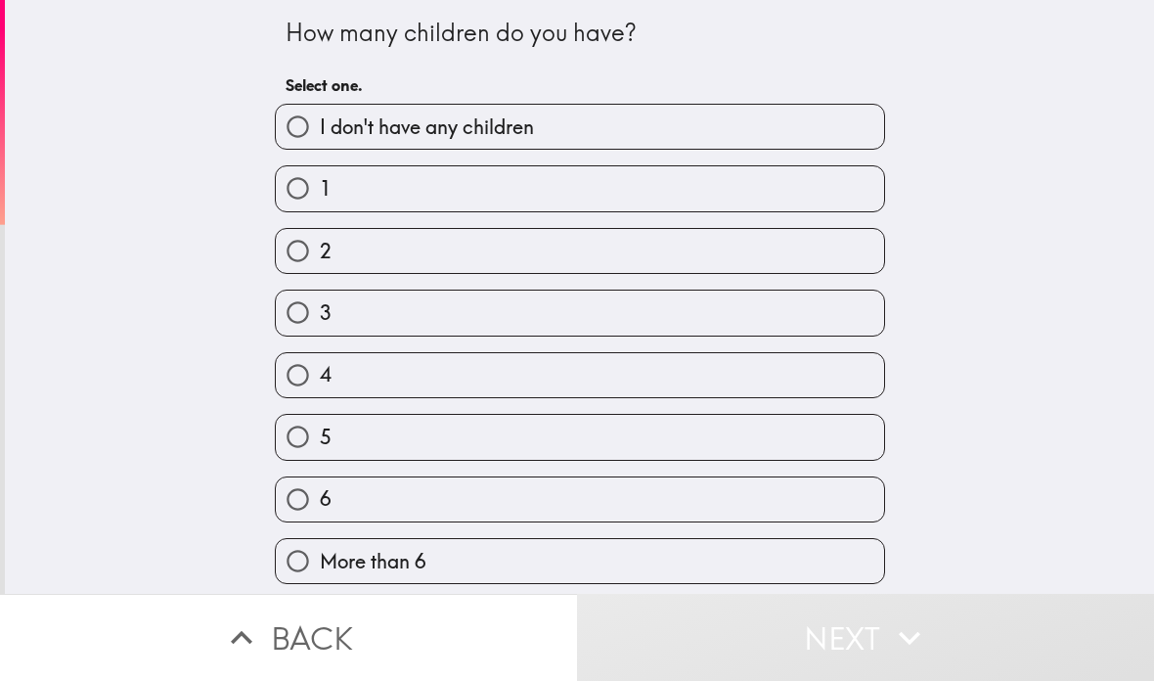
click at [763, 247] on label "2" at bounding box center [580, 251] width 608 height 44
click at [320, 247] on input "2" at bounding box center [298, 251] width 44 height 44
radio input "true"
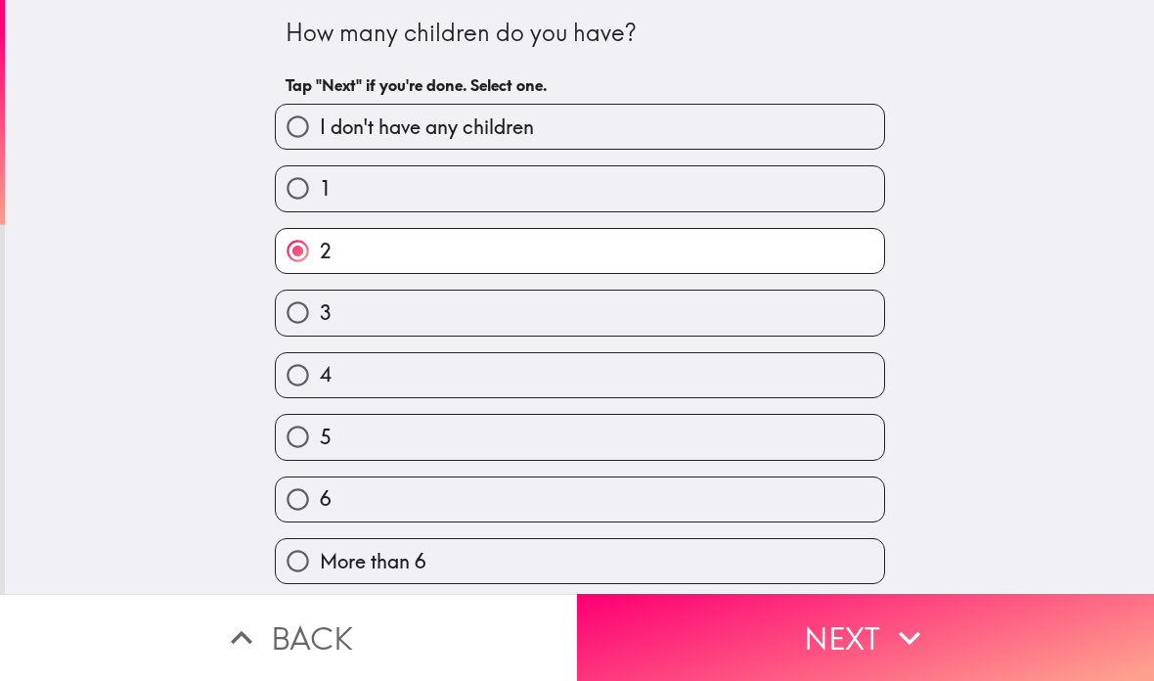
click at [994, 633] on button "Next" at bounding box center [865, 637] width 577 height 87
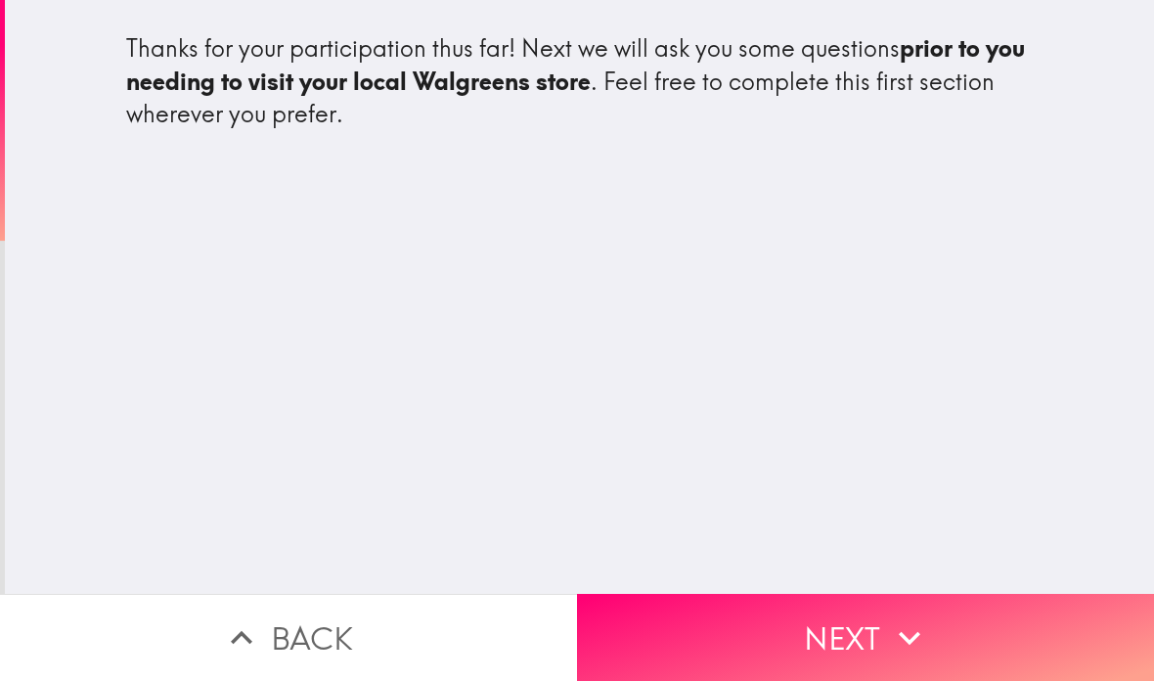
click at [913, 640] on icon "button" at bounding box center [910, 638] width 22 height 14
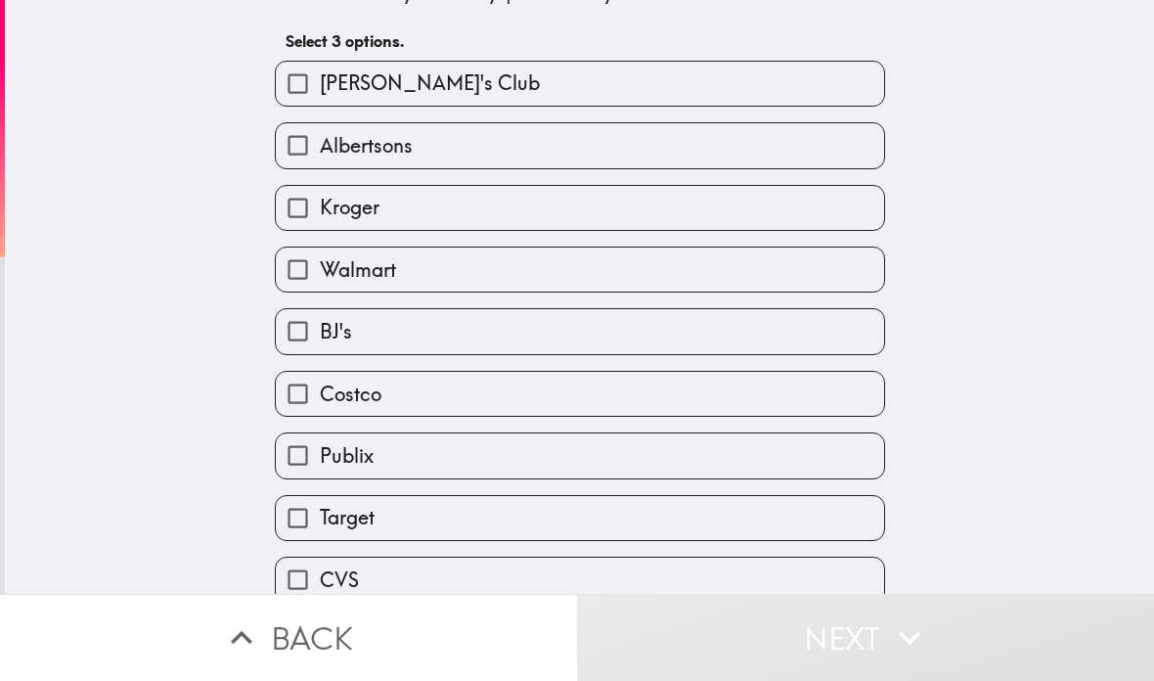
scroll to position [147, 0]
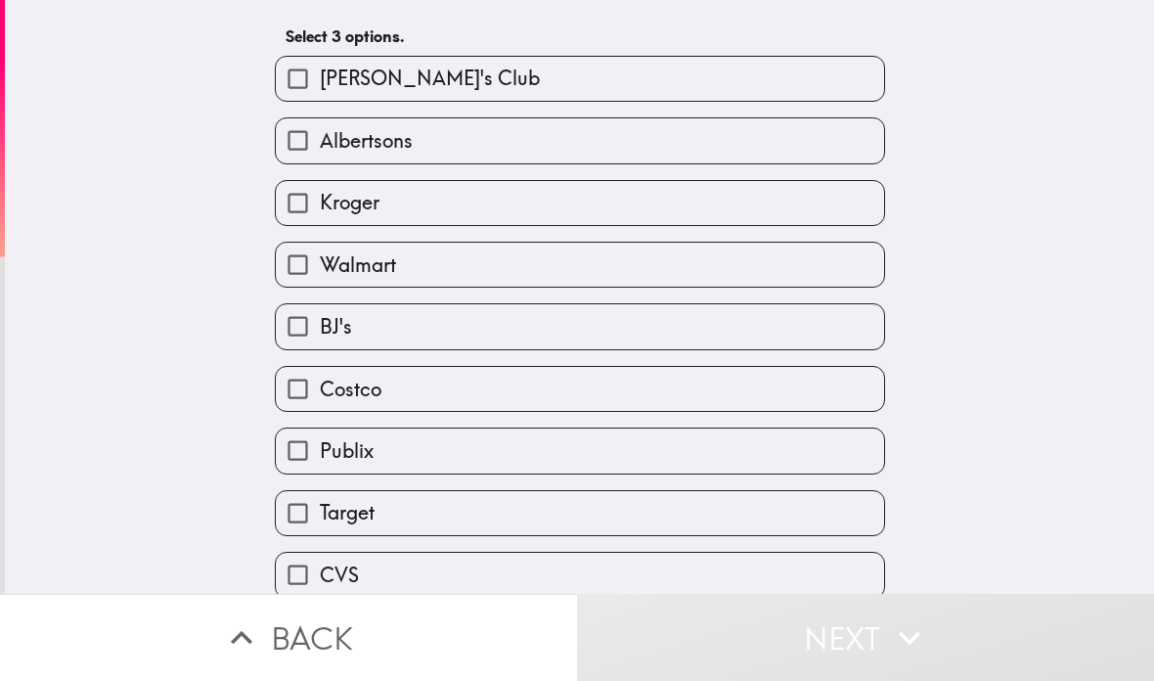
click at [838, 282] on label "Walmart" at bounding box center [580, 265] width 608 height 44
click at [320, 282] on input "Walmart" at bounding box center [298, 265] width 44 height 44
checkbox input "true"
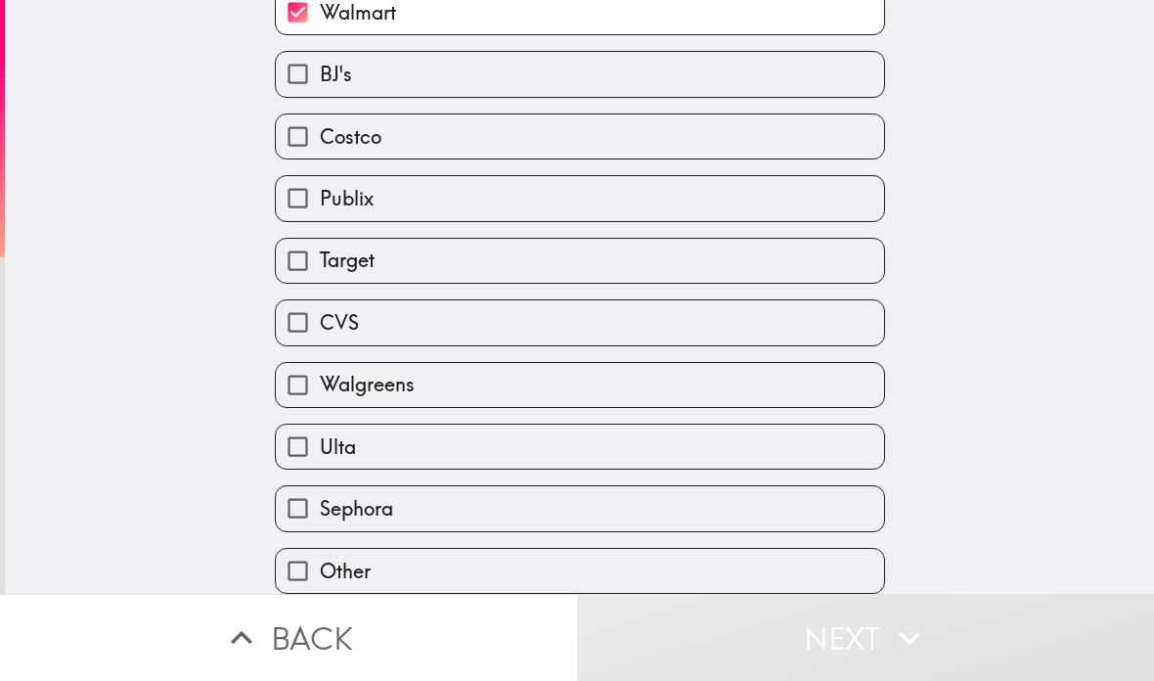
scroll to position [409, 0]
click at [764, 311] on label "CVS" at bounding box center [580, 322] width 608 height 44
click at [320, 311] on input "CVS" at bounding box center [298, 322] width 44 height 44
checkbox input "true"
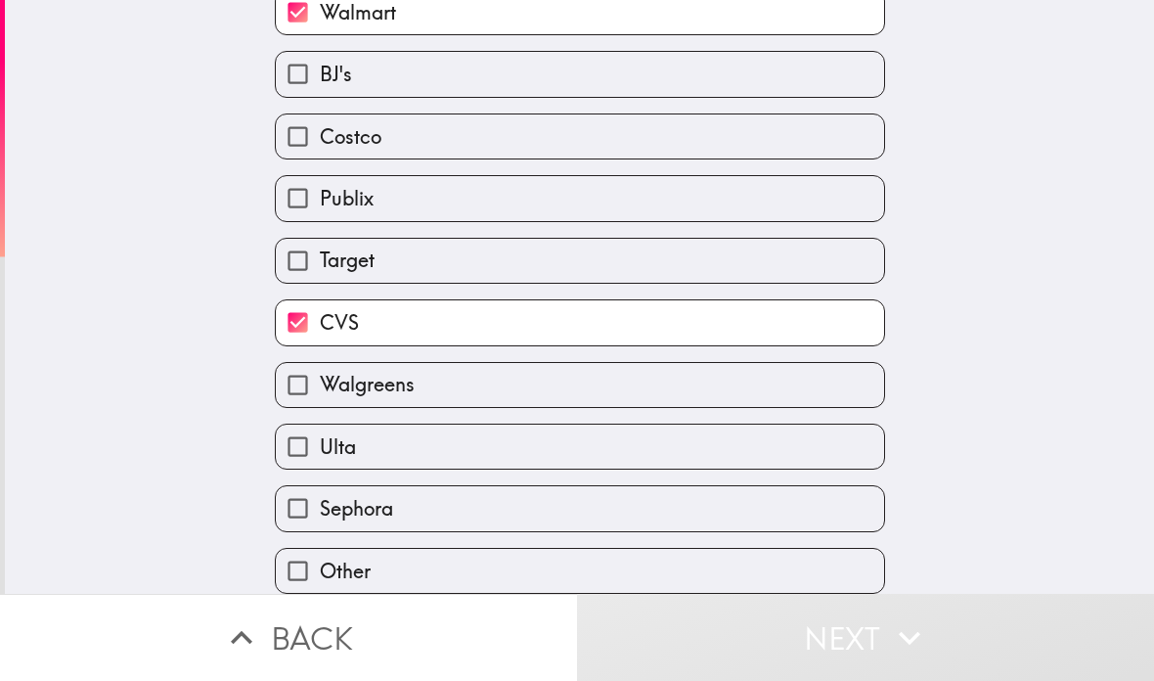
click at [745, 366] on label "Walgreens" at bounding box center [580, 385] width 608 height 44
click at [320, 366] on input "Walgreens" at bounding box center [298, 385] width 44 height 44
checkbox input "true"
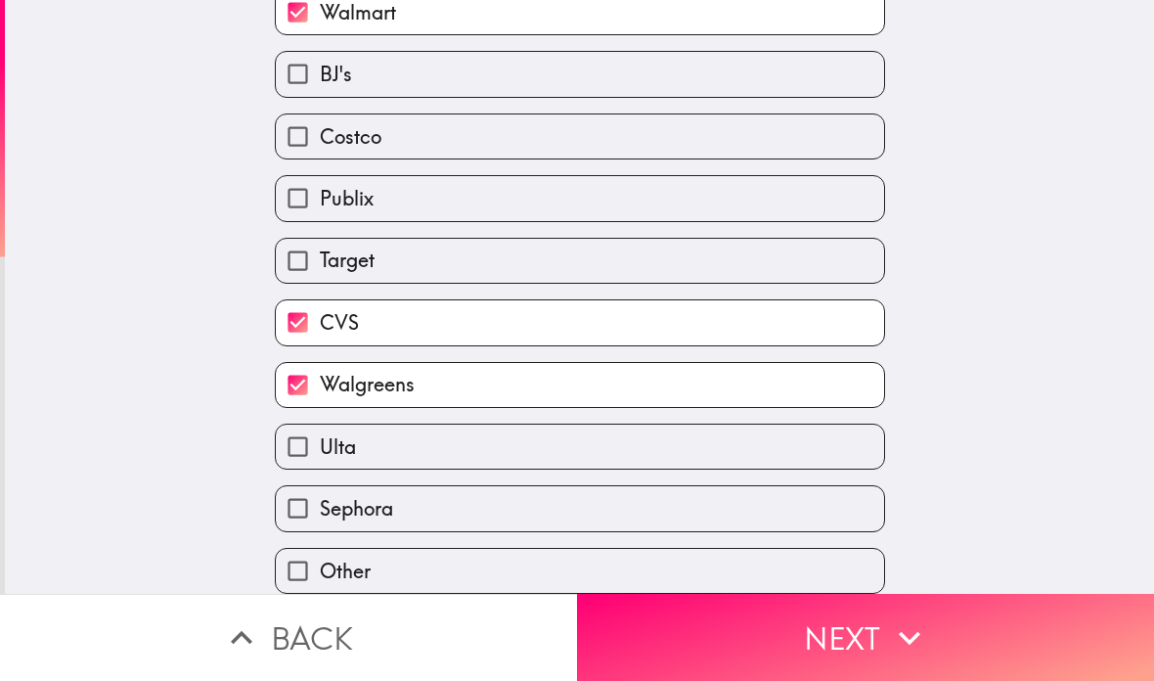
click at [956, 631] on button "Next" at bounding box center [865, 637] width 577 height 87
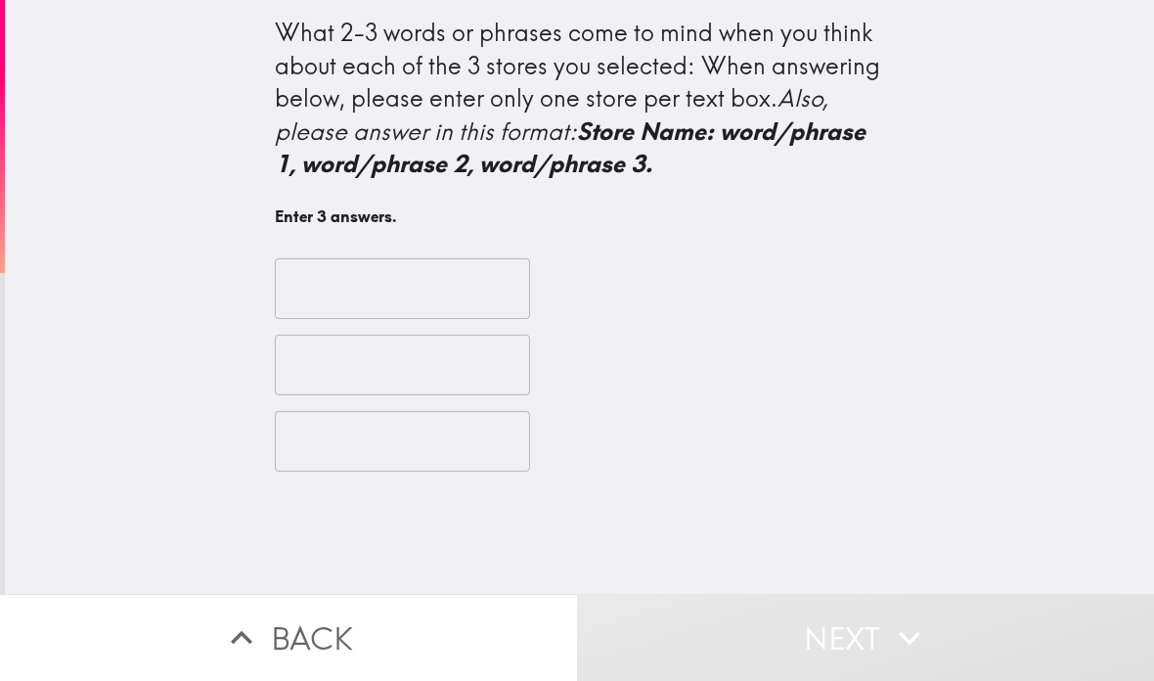
click at [748, 145] on div "What 2-3 words or phrases come to mind when you think about each of the 3 store…" at bounding box center [580, 99] width 610 height 164
click at [358, 292] on input "text" at bounding box center [402, 288] width 255 height 61
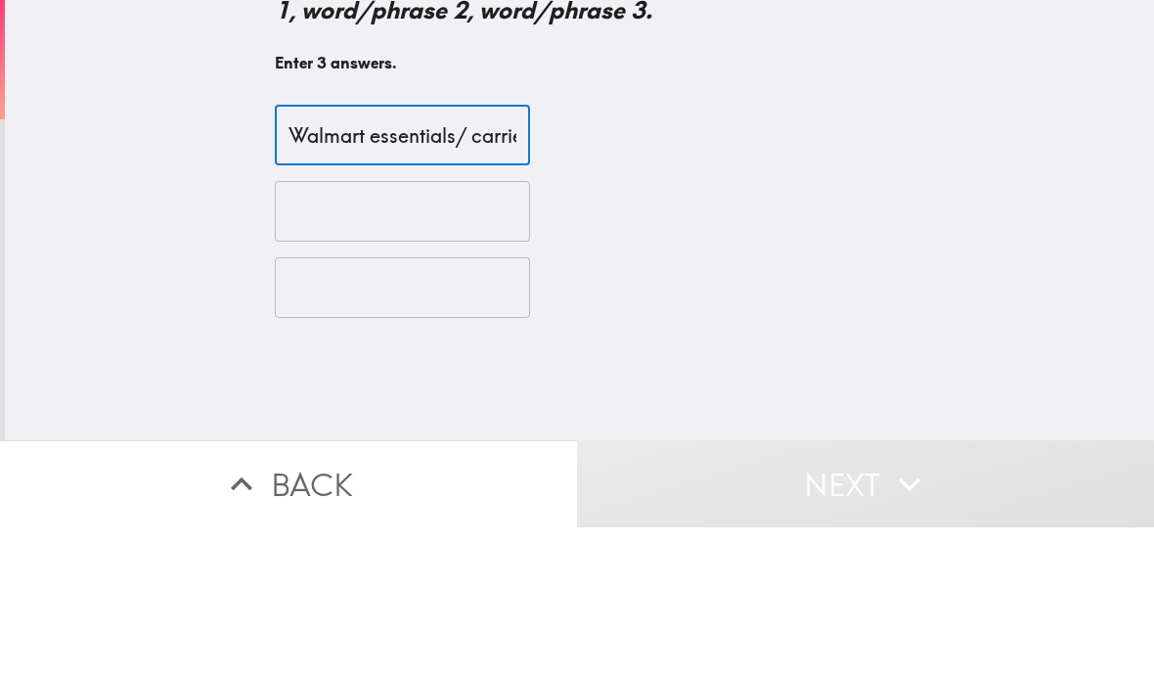
type input "Walmart essentials/ carries variety of all needs , selection / carries all shop…"
click at [356, 335] on input "text" at bounding box center [402, 365] width 255 height 61
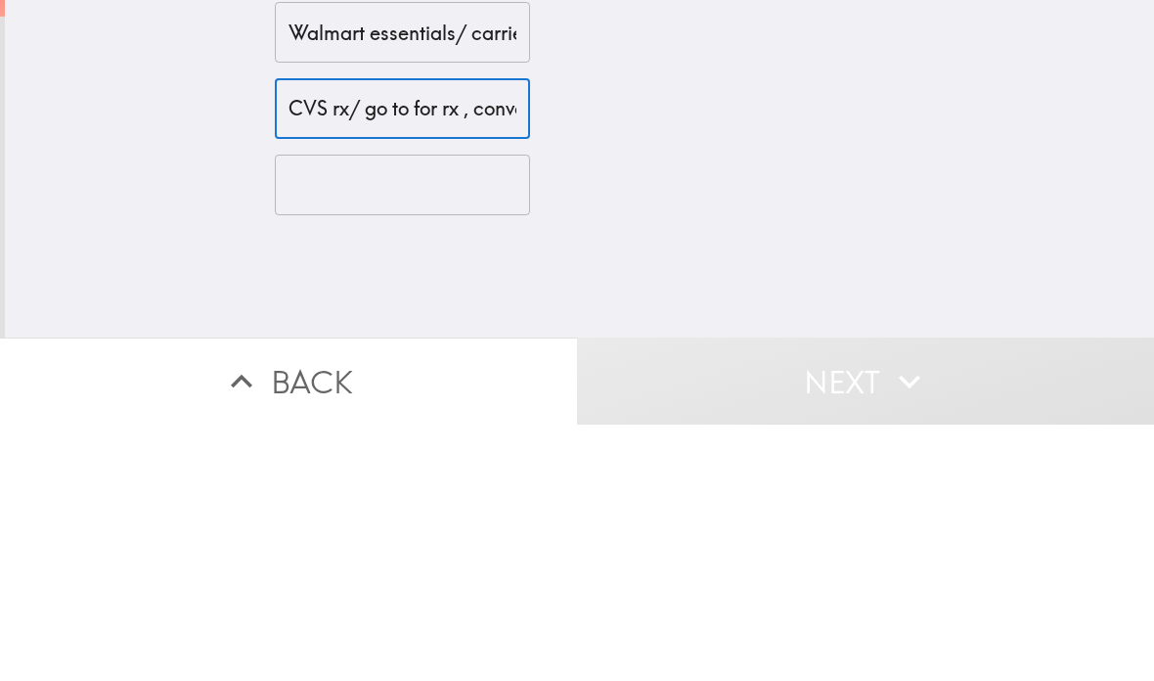
type input "CVS rx/ go to for rx , convenience/ local and close for a quick stop"
click at [340, 411] on input "text" at bounding box center [402, 441] width 255 height 61
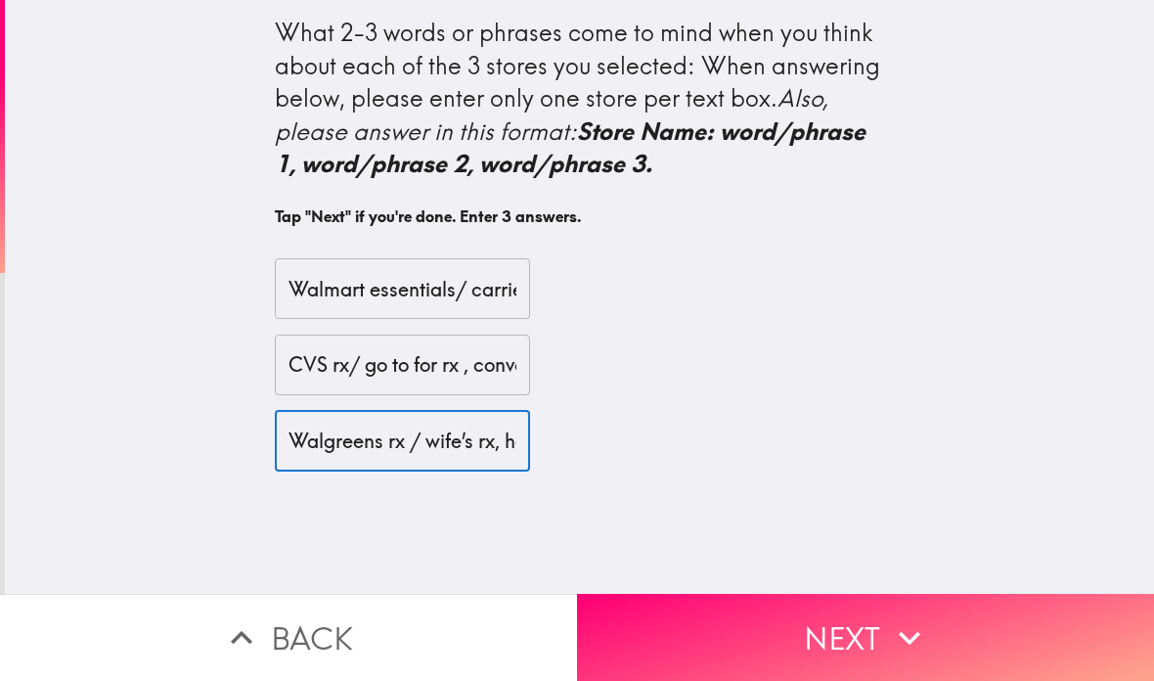
type input "Walgreens rx / wife’s rx, has all my wife’s rx needs, selection / has a large s…"
click at [905, 629] on icon "button" at bounding box center [909, 637] width 43 height 43
